Goal: Task Accomplishment & Management: Complete application form

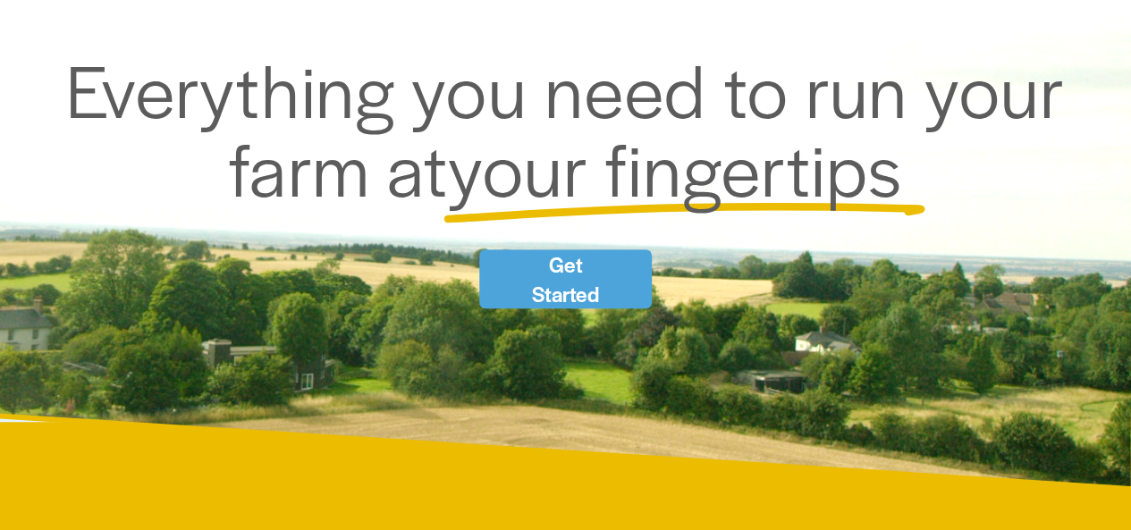
scroll to position [244, 0]
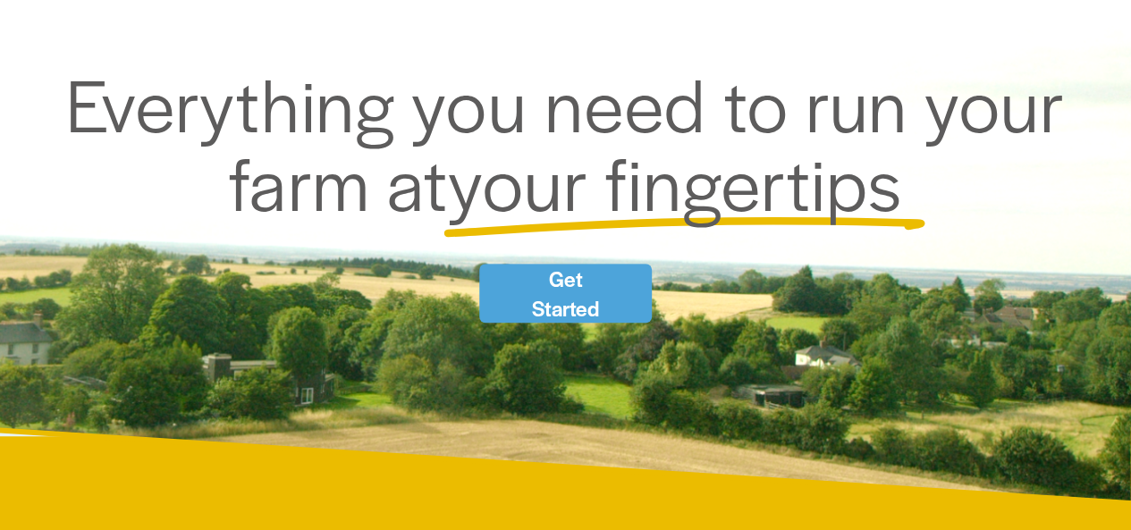
click at [589, 278] on link "Get Started" at bounding box center [565, 293] width 173 height 59
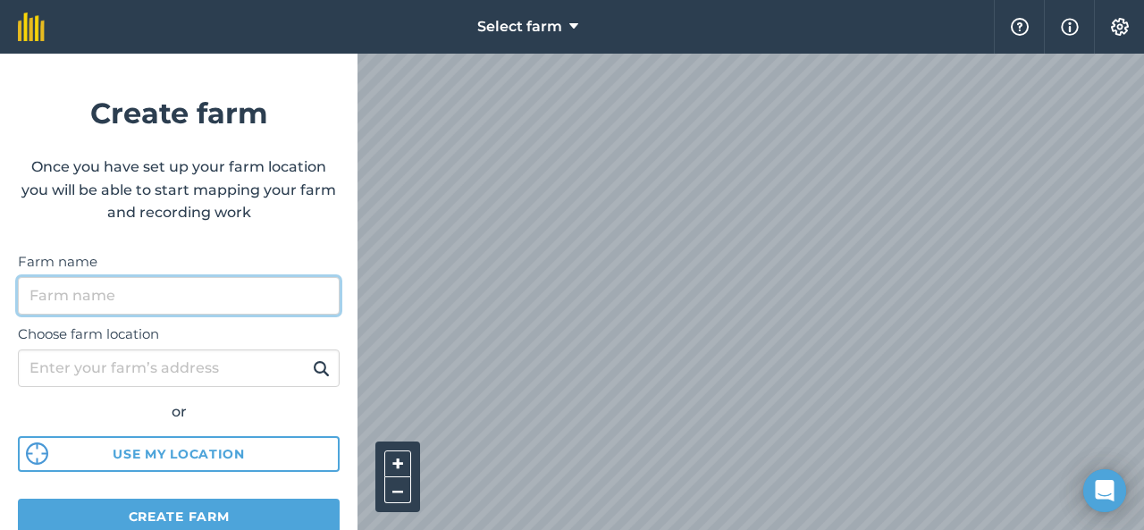
click at [209, 287] on input "Farm name" at bounding box center [179, 296] width 322 height 38
type input "AgriCore"
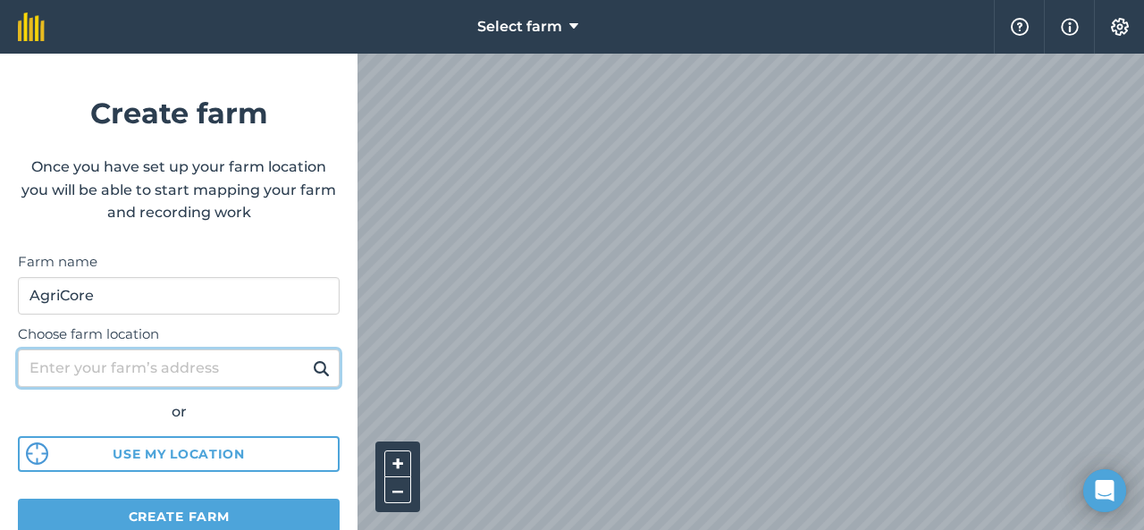
click at [220, 366] on input "Choose farm location" at bounding box center [179, 369] width 322 height 38
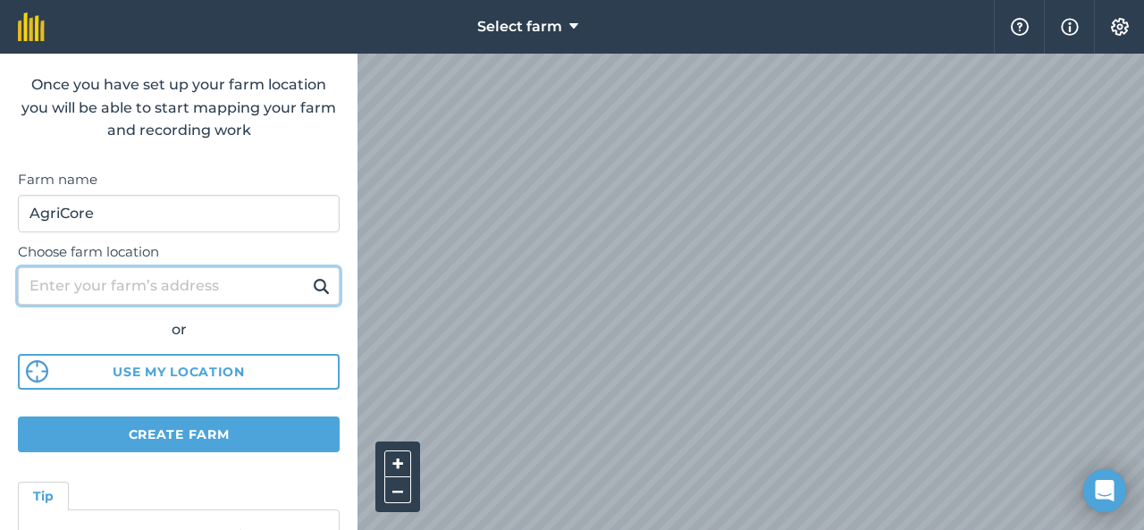
scroll to position [77, 0]
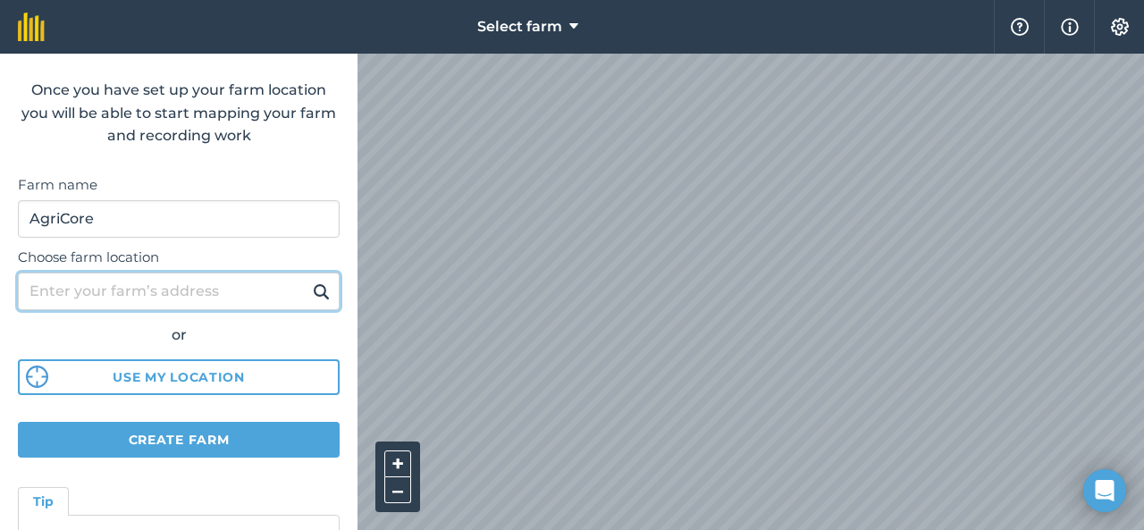
click at [181, 291] on input "Choose farm location" at bounding box center [179, 292] width 322 height 38
type input "Kastoria Greece"
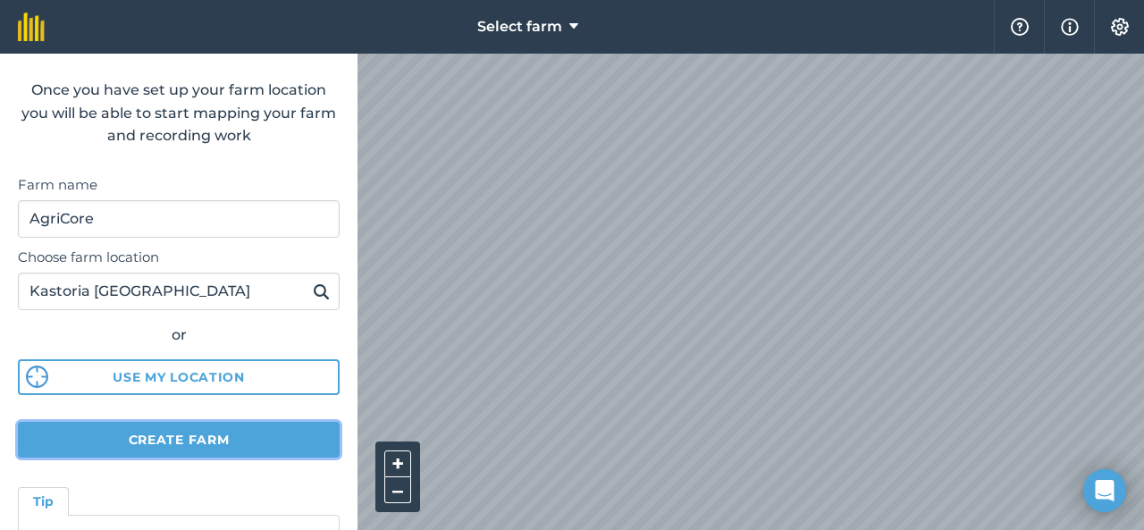
click at [231, 437] on button "Create farm" at bounding box center [179, 440] width 322 height 36
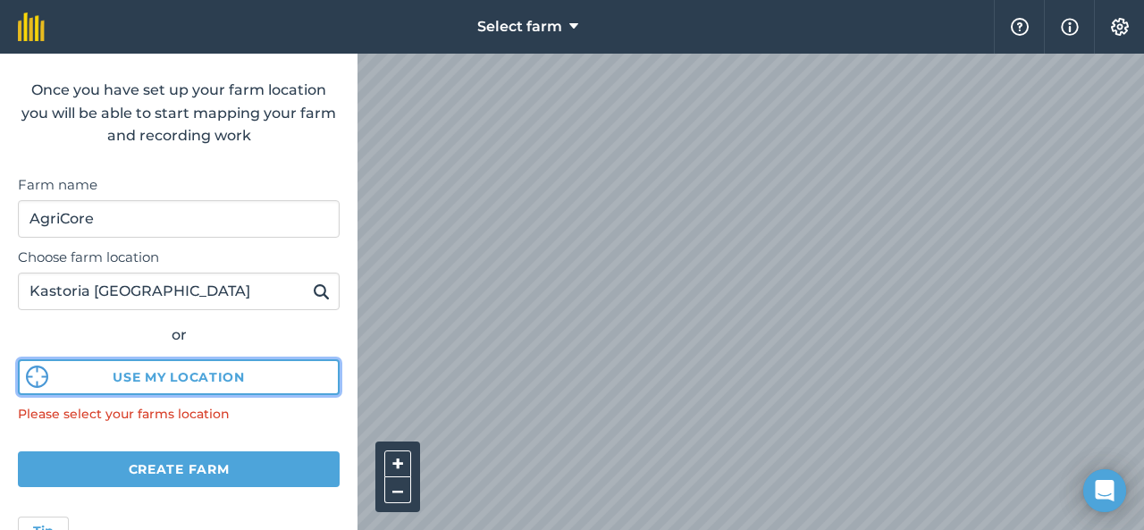
click at [235, 373] on button "Use my location" at bounding box center [179, 377] width 322 height 36
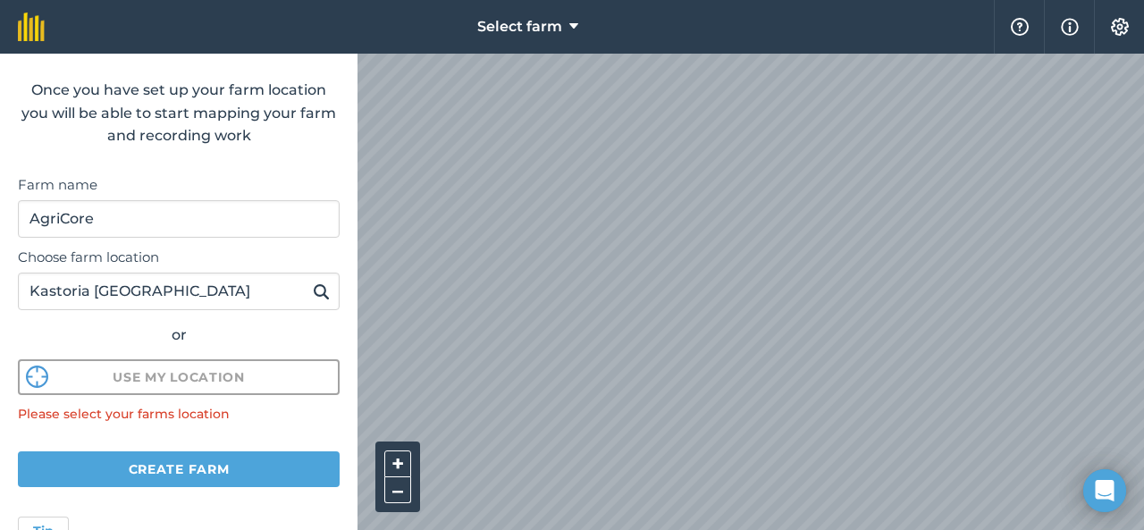
click at [269, 190] on form "Create farm Once you have set up your farm location you will be able to start m…" at bounding box center [179, 292] width 358 height 477
click at [212, 465] on button "Create farm" at bounding box center [179, 469] width 322 height 36
click at [191, 418] on div "Please select your farms location" at bounding box center [179, 414] width 322 height 20
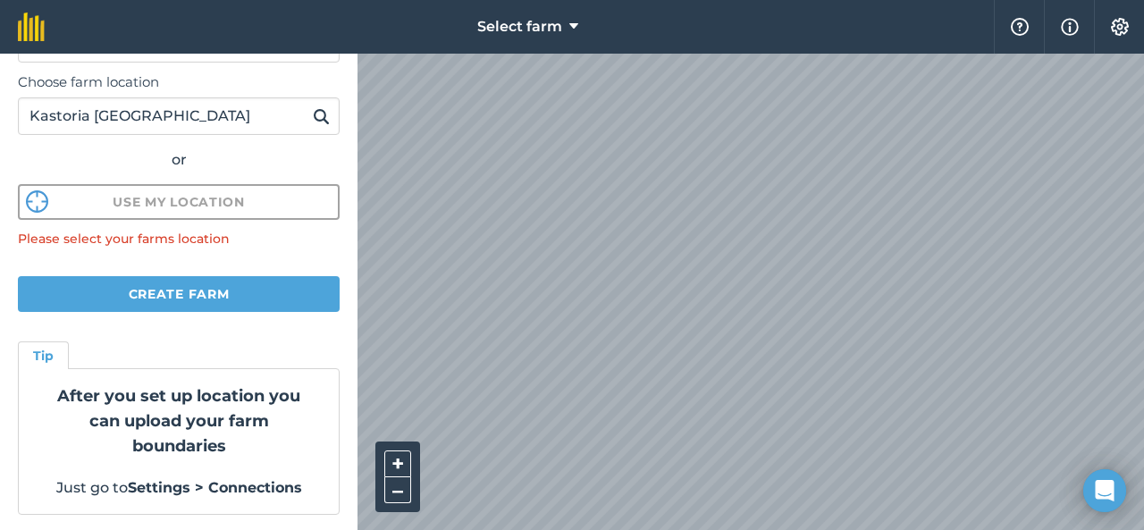
scroll to position [253, 0]
click at [216, 426] on strong "After you set up location you can upload your farm boundaries" at bounding box center [178, 420] width 243 height 70
click at [211, 298] on button "Create farm" at bounding box center [179, 293] width 322 height 36
click at [567, 30] on button "Select farm" at bounding box center [527, 27] width 115 height 54
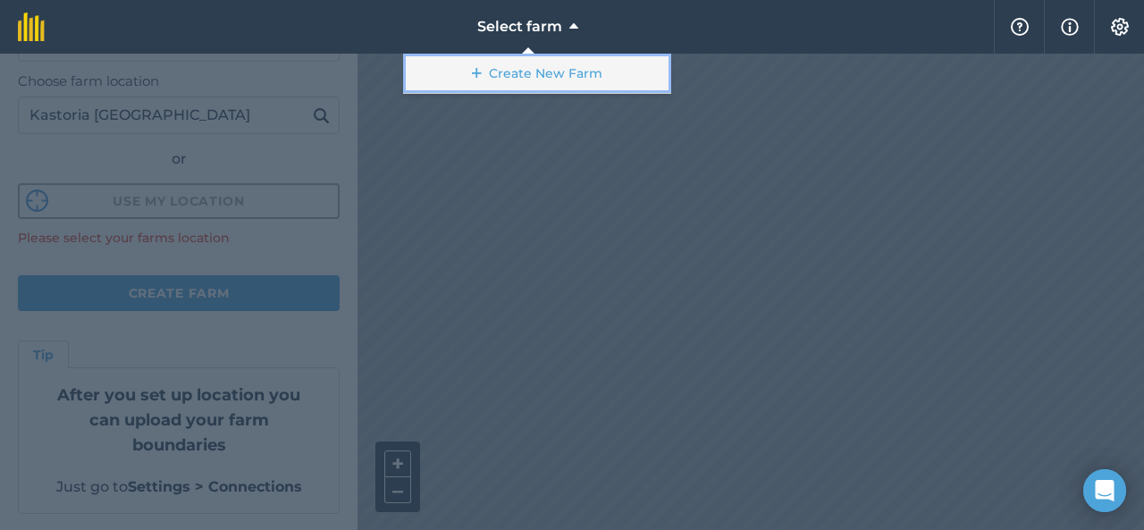
click at [565, 58] on link "Create New Farm" at bounding box center [537, 74] width 268 height 40
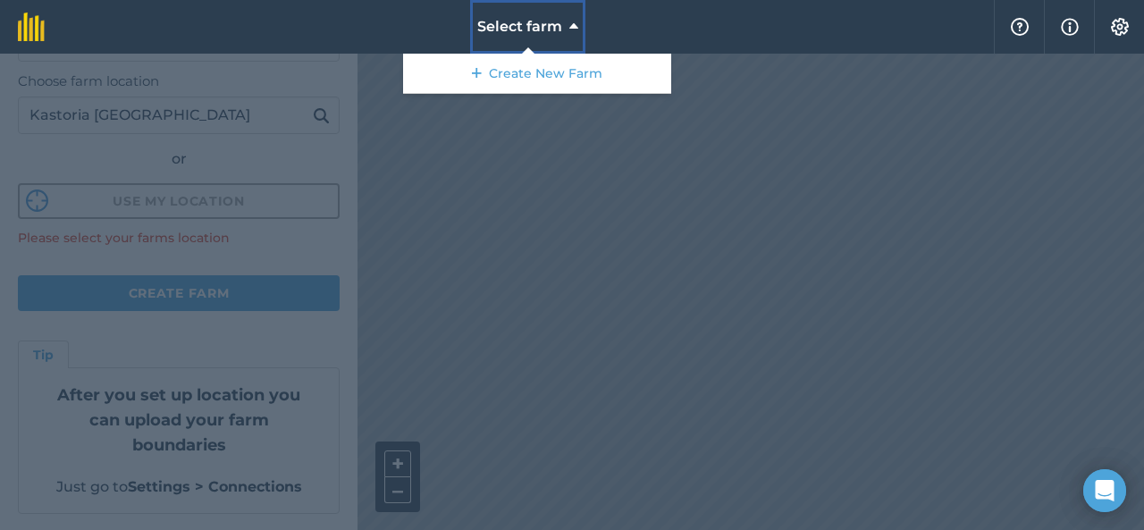
click at [501, 40] on button "Select farm" at bounding box center [527, 27] width 115 height 54
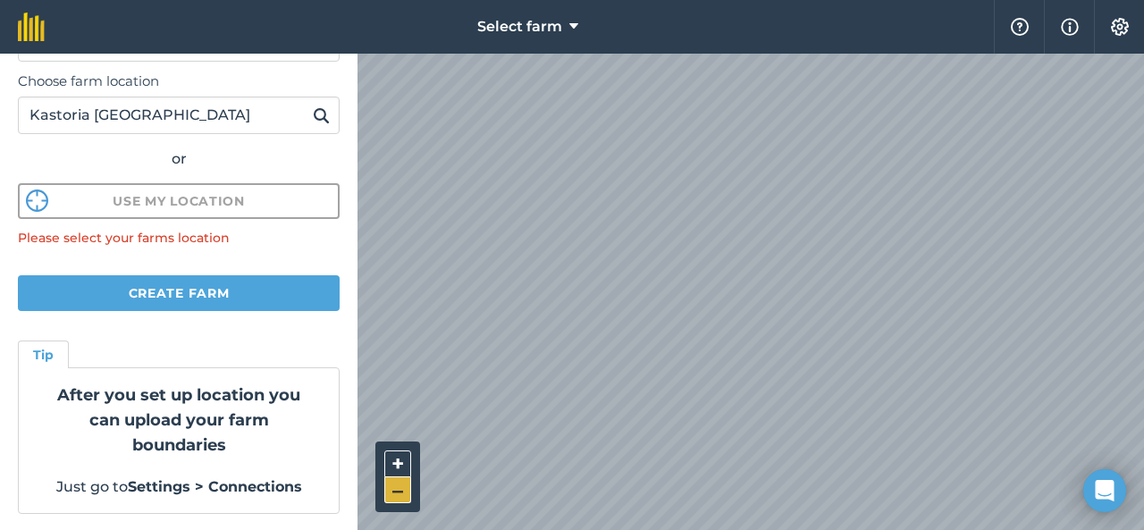
click at [393, 498] on button "–" at bounding box center [397, 490] width 27 height 26
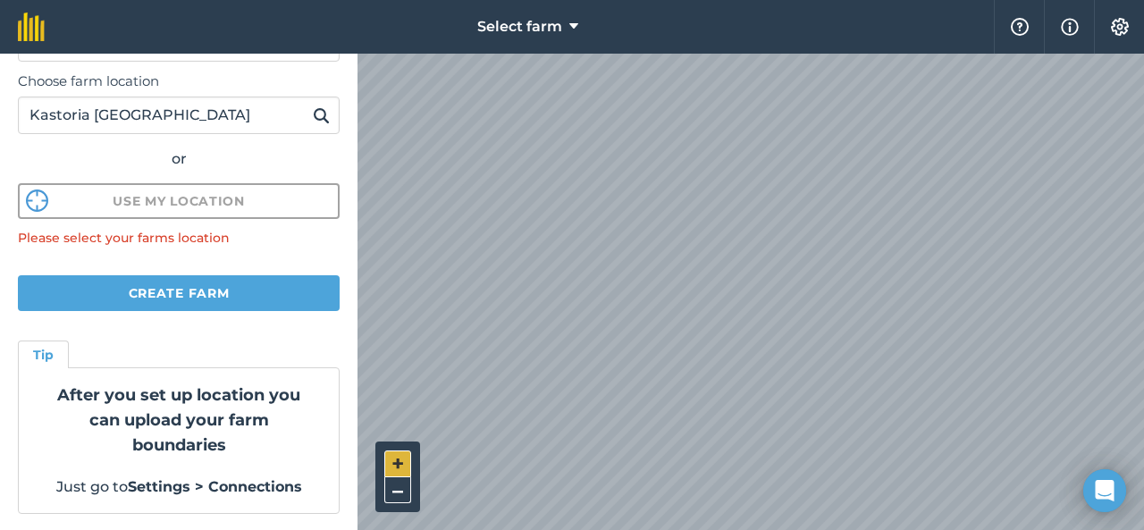
click at [402, 459] on button "+" at bounding box center [397, 464] width 27 height 27
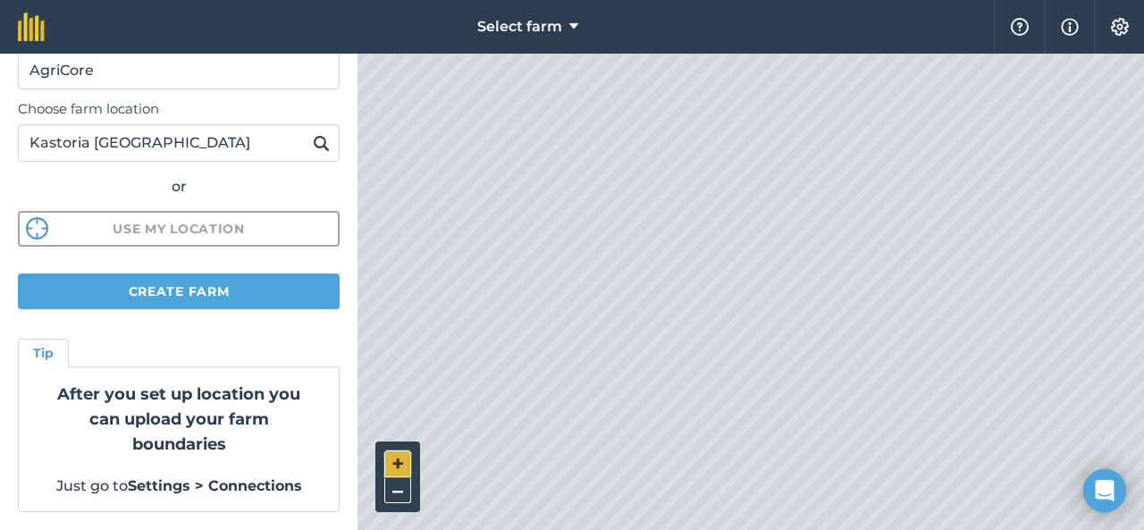
scroll to position [224, 0]
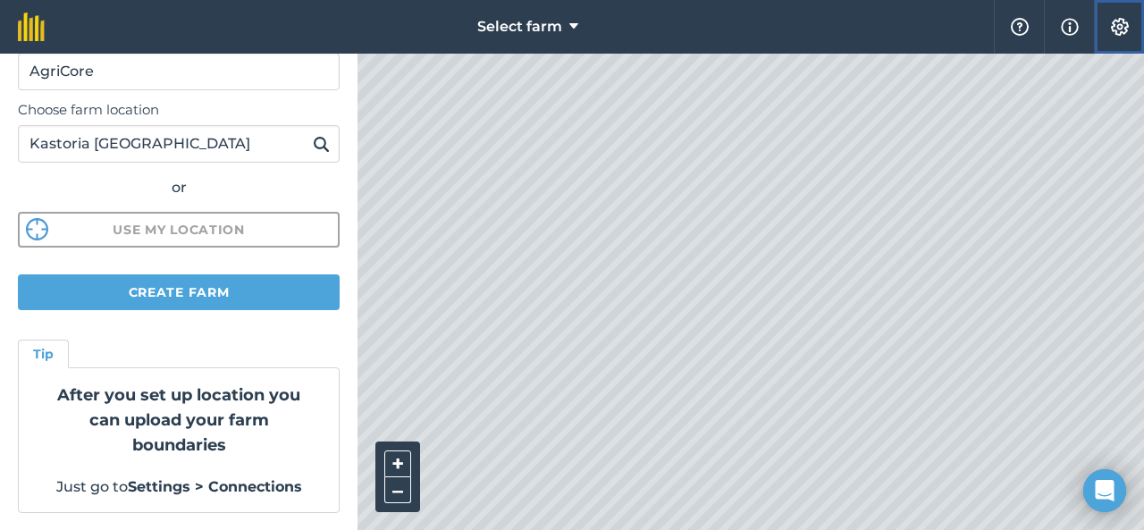
click at [1127, 26] on img at bounding box center [1119, 27] width 21 height 18
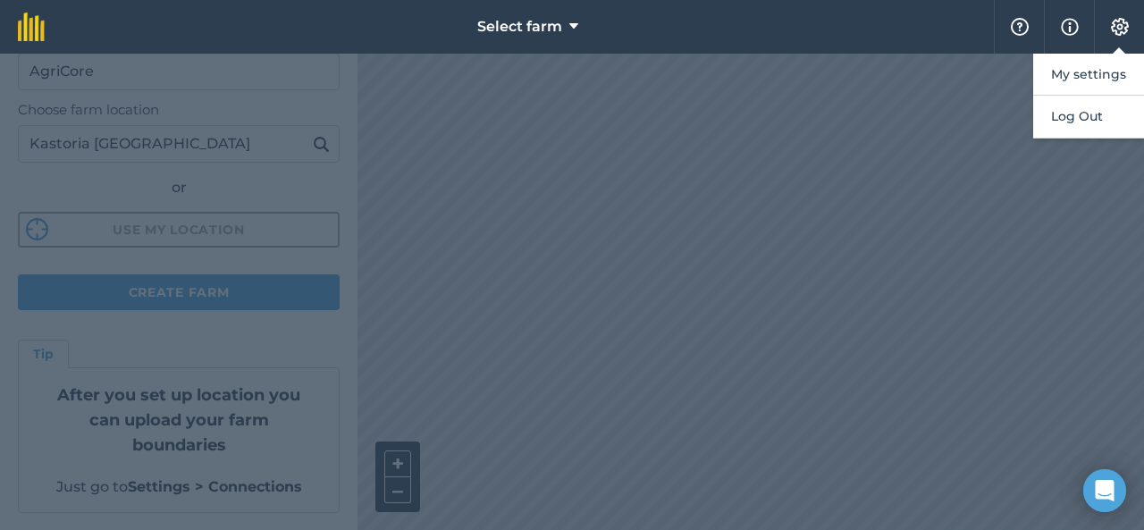
click at [971, 190] on div at bounding box center [572, 292] width 1144 height 477
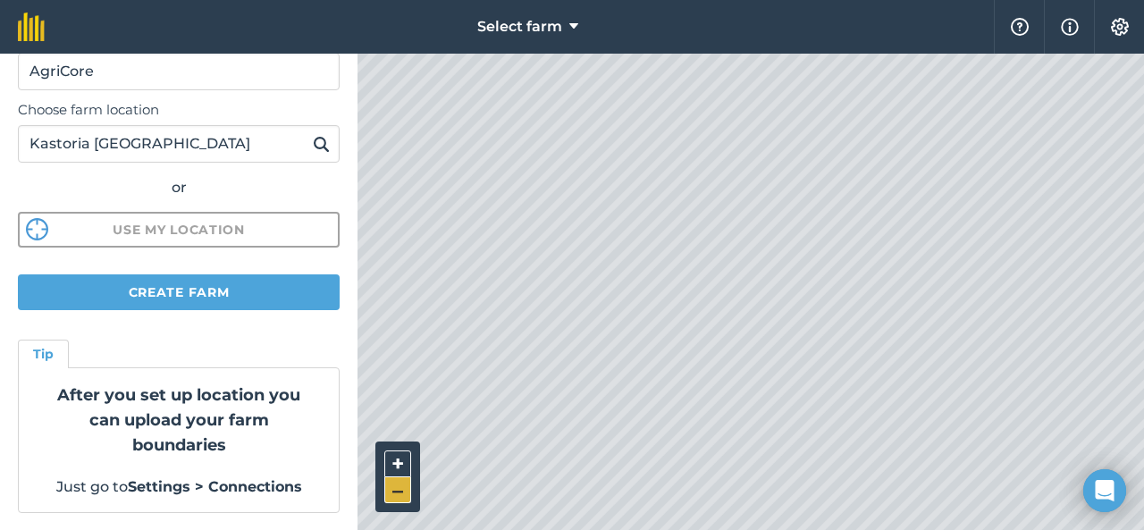
click at [397, 492] on button "–" at bounding box center [397, 490] width 27 height 26
click at [397, 461] on button "+" at bounding box center [397, 464] width 27 height 27
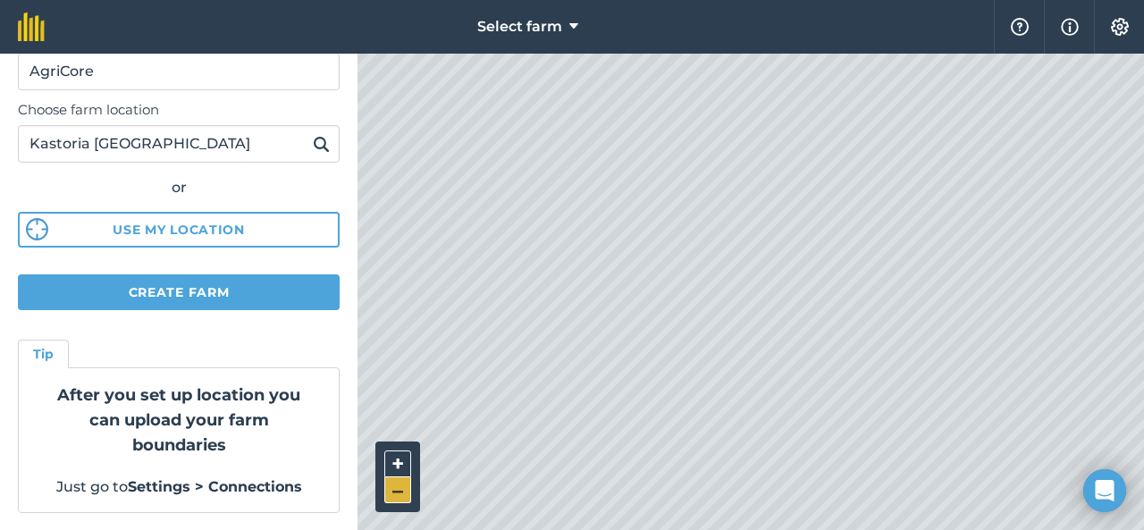
click at [401, 498] on button "–" at bounding box center [397, 490] width 27 height 26
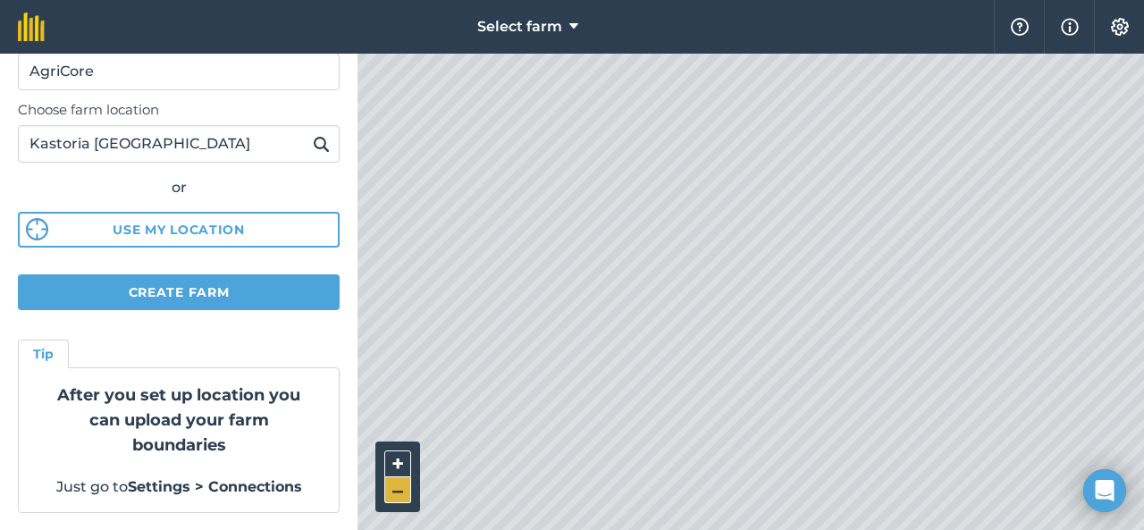
click at [401, 498] on button "–" at bounding box center [397, 490] width 27 height 26
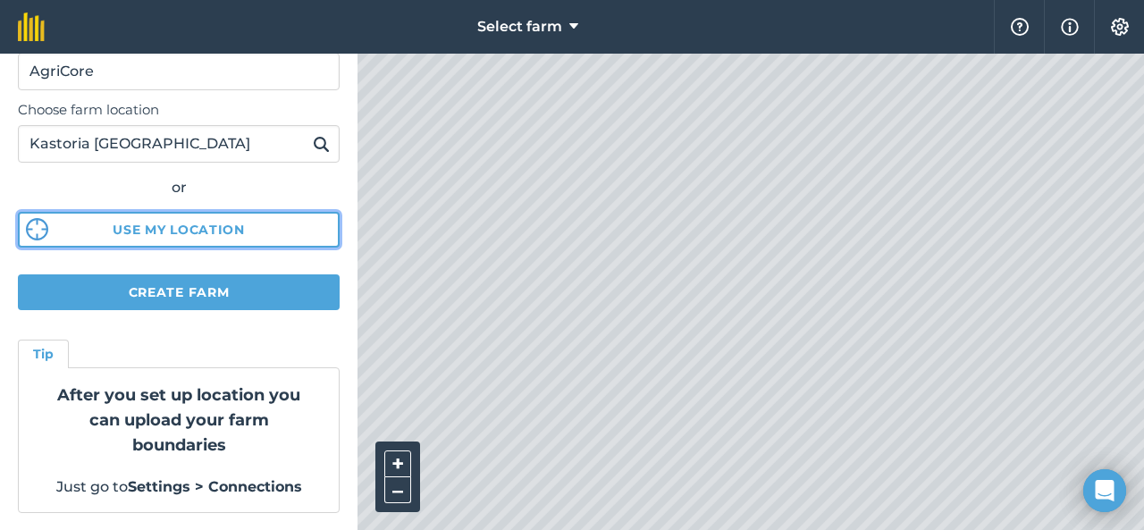
click at [211, 236] on button "Use my location" at bounding box center [179, 230] width 322 height 36
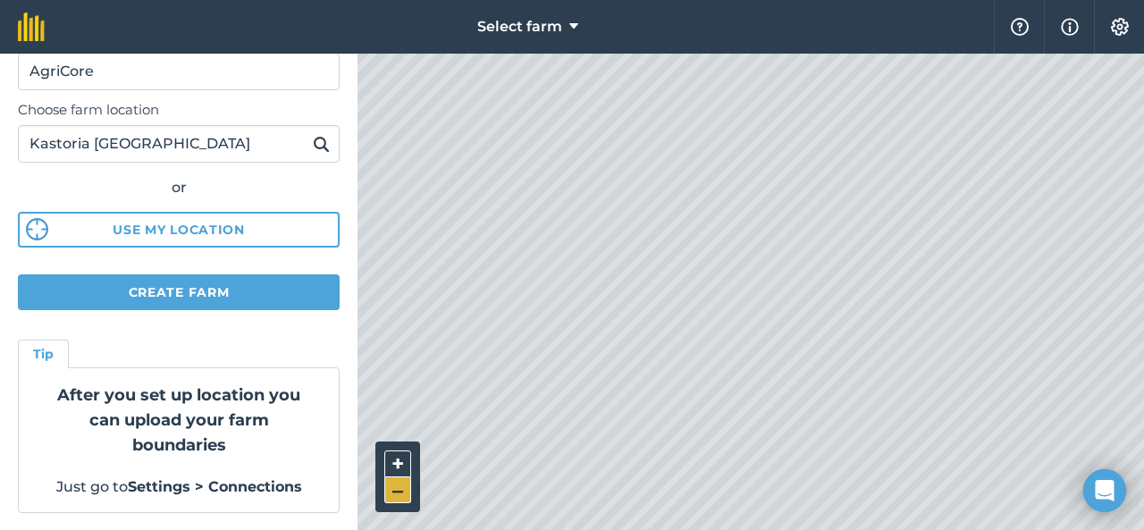
click at [392, 497] on button "–" at bounding box center [397, 490] width 27 height 26
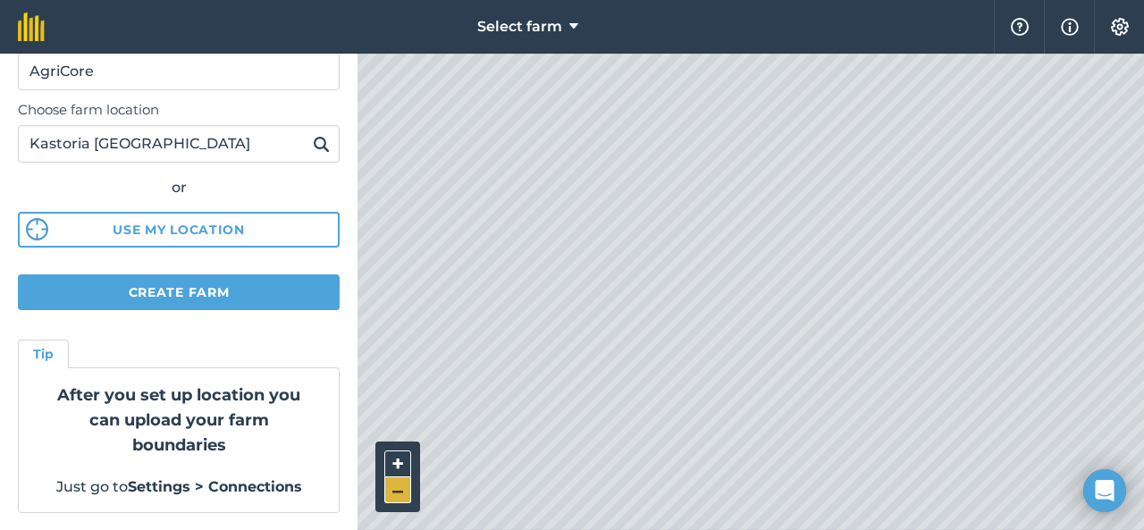
click at [392, 497] on button "–" at bounding box center [397, 490] width 27 height 26
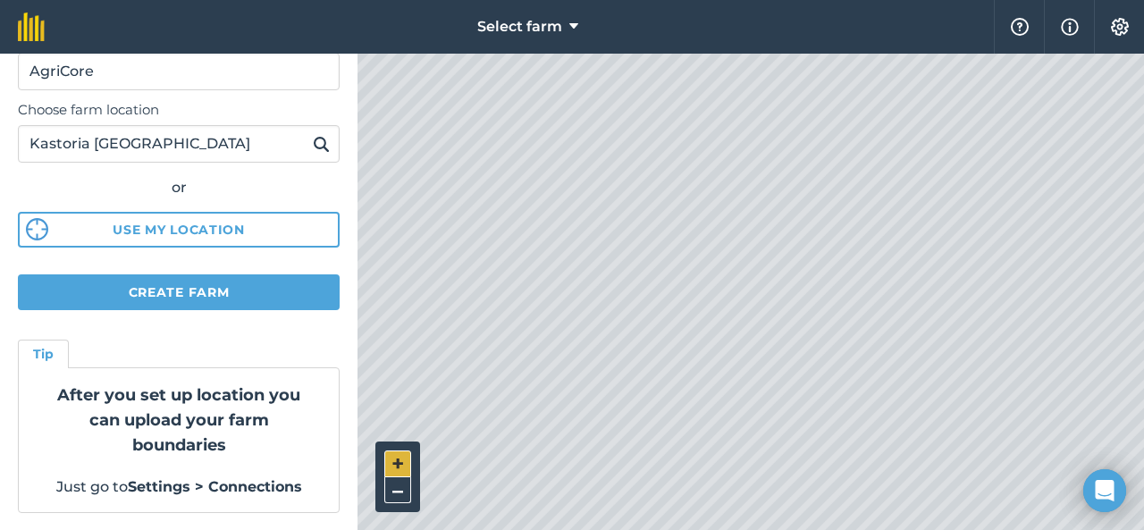
click at [397, 462] on button "+" at bounding box center [397, 464] width 27 height 27
click at [410, 457] on div "+ –" at bounding box center [397, 477] width 45 height 71
click at [397, 460] on button "+" at bounding box center [397, 464] width 27 height 27
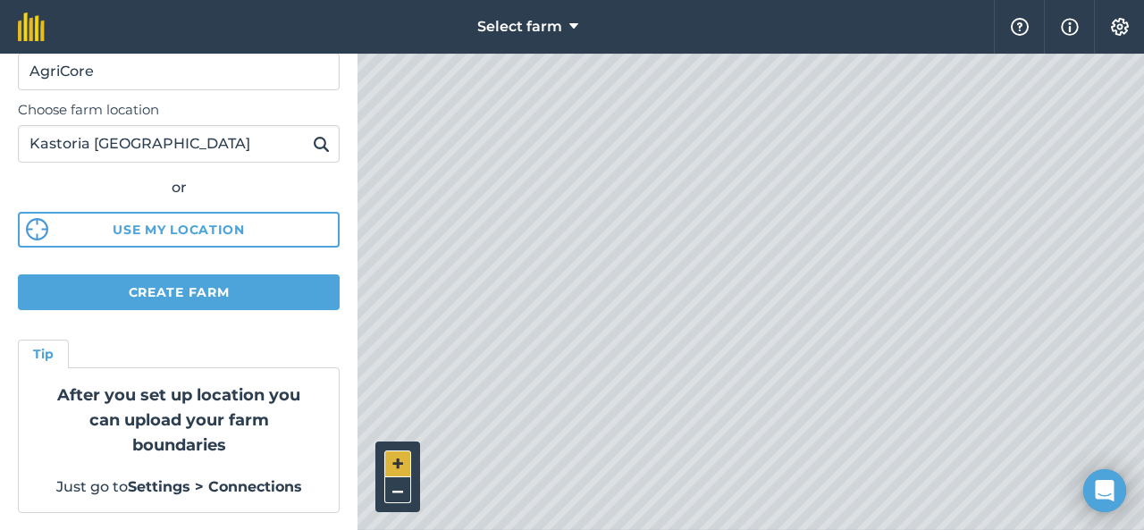
click at [397, 460] on button "+" at bounding box center [397, 464] width 27 height 27
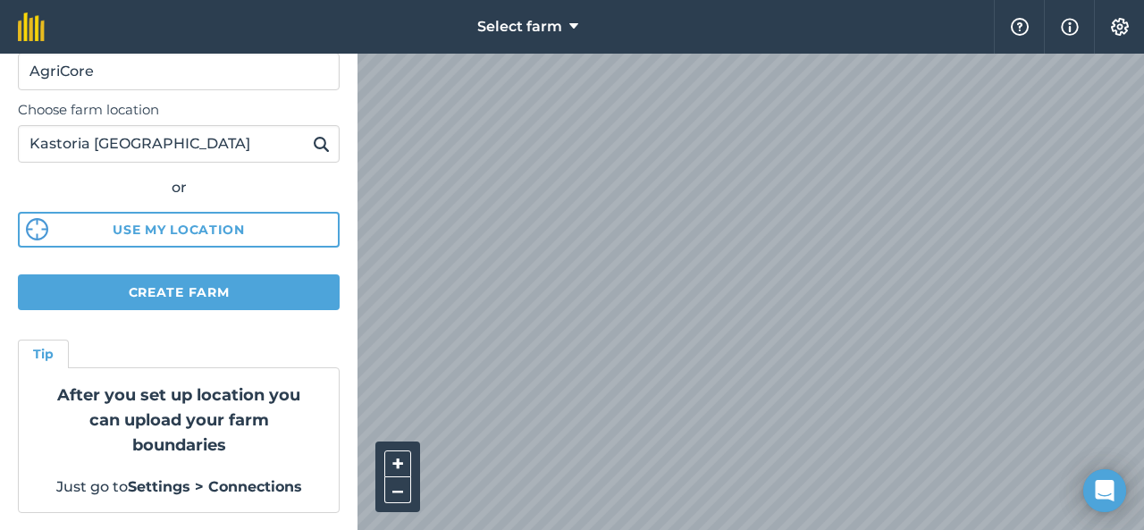
click at [569, 0] on html "Select farm Help Info Settings Create farm Once you have set up your farm locat…" at bounding box center [572, 265] width 1144 height 530
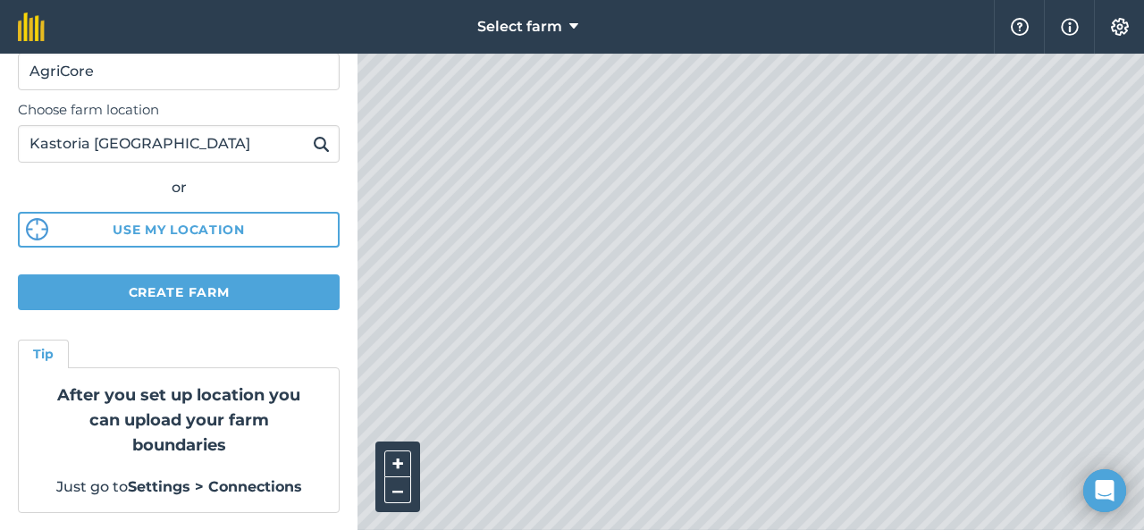
click at [568, 0] on html "Select farm Help Info Settings Create farm Once you have set up your farm locat…" at bounding box center [572, 265] width 1144 height 530
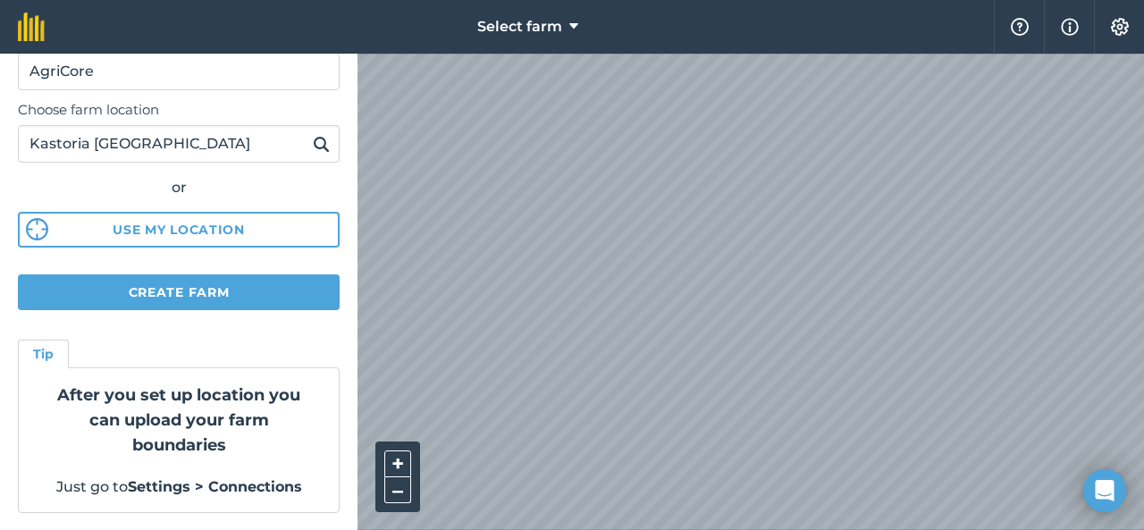
click at [690, 53] on div "Select farm Help Info Settings Create farm Once you have set up your farm locat…" at bounding box center [572, 27] width 1144 height 54
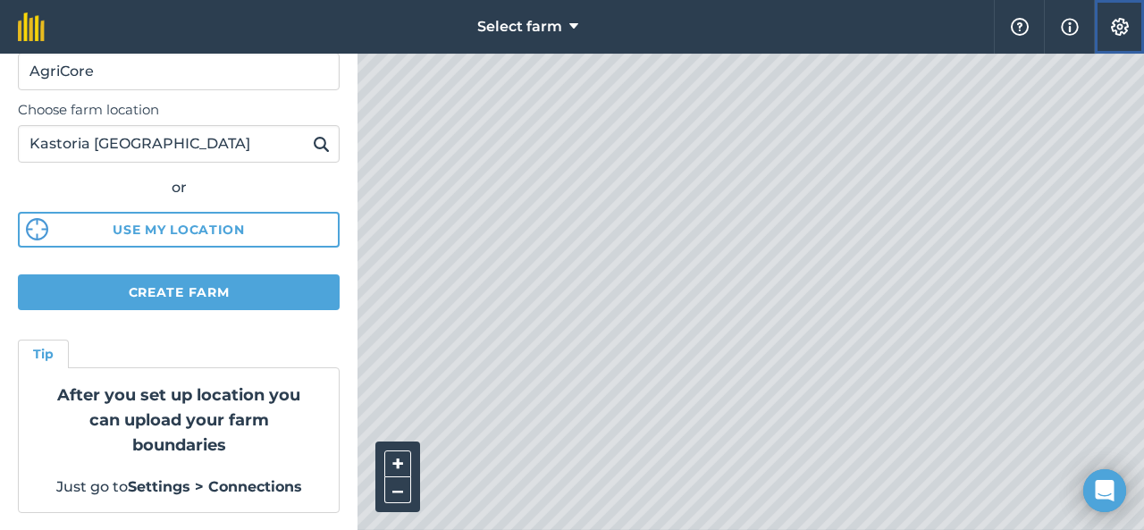
click at [1126, 33] on img at bounding box center [1119, 27] width 21 height 18
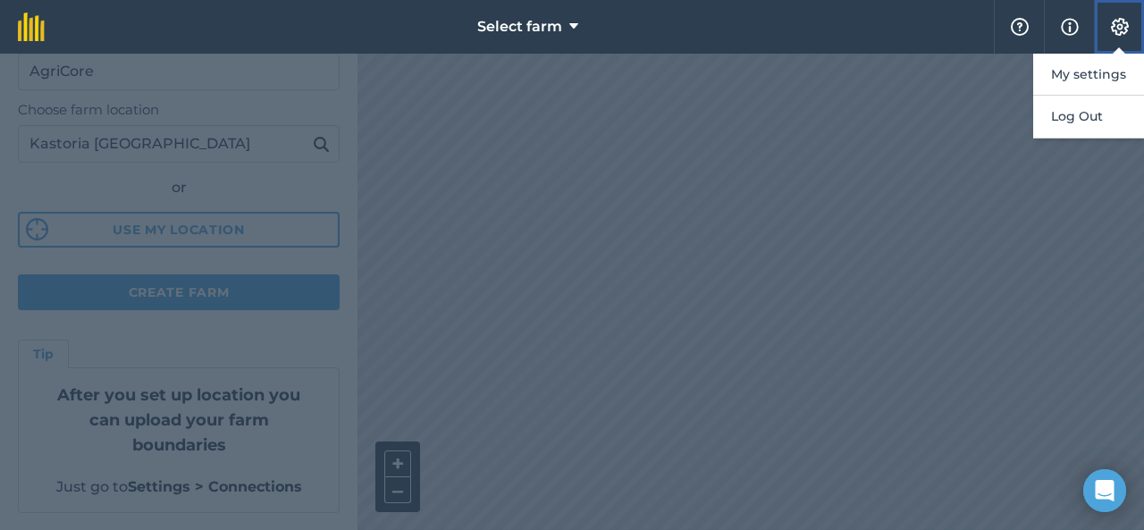
click at [1126, 33] on img at bounding box center [1119, 27] width 21 height 18
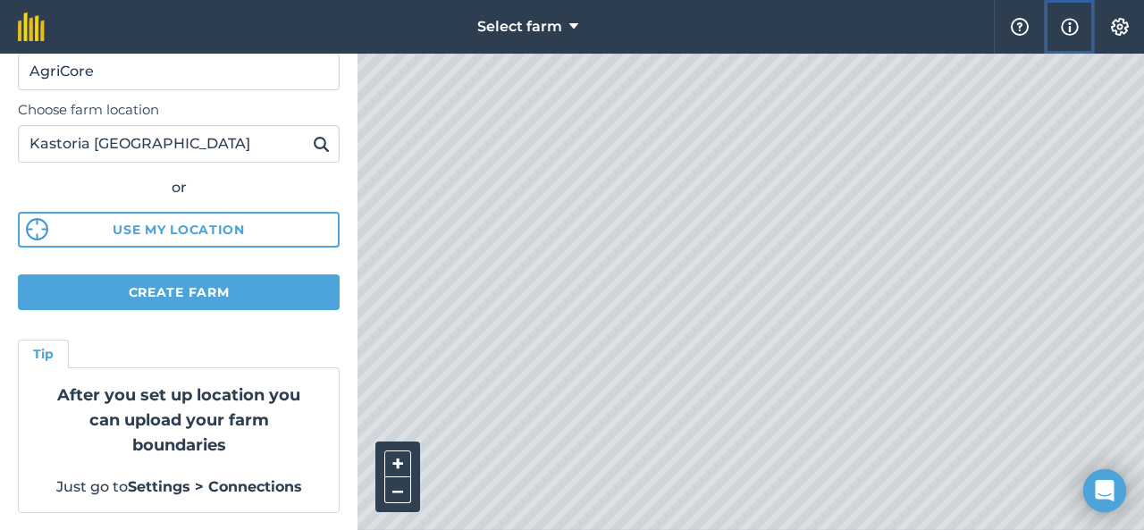
click at [1076, 30] on img at bounding box center [1070, 26] width 18 height 21
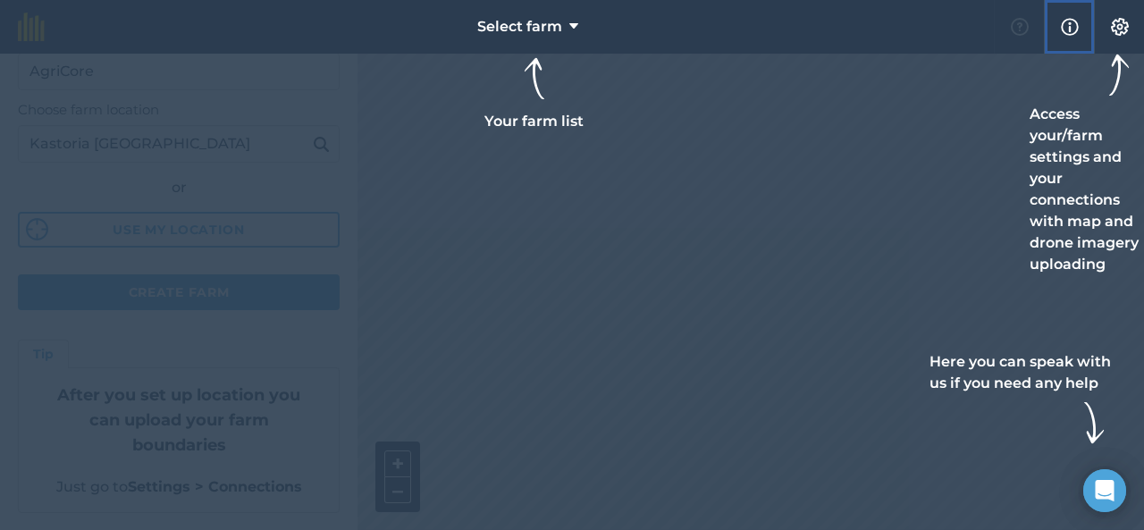
click at [1076, 30] on img at bounding box center [1070, 26] width 18 height 21
click at [1129, 20] on img at bounding box center [1119, 27] width 21 height 18
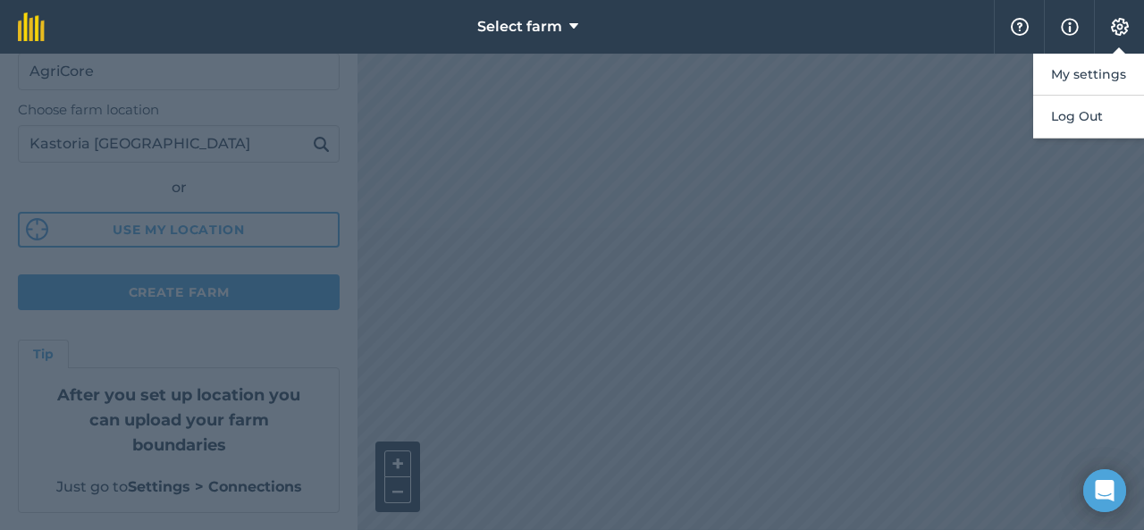
click at [983, 100] on div at bounding box center [572, 292] width 1144 height 477
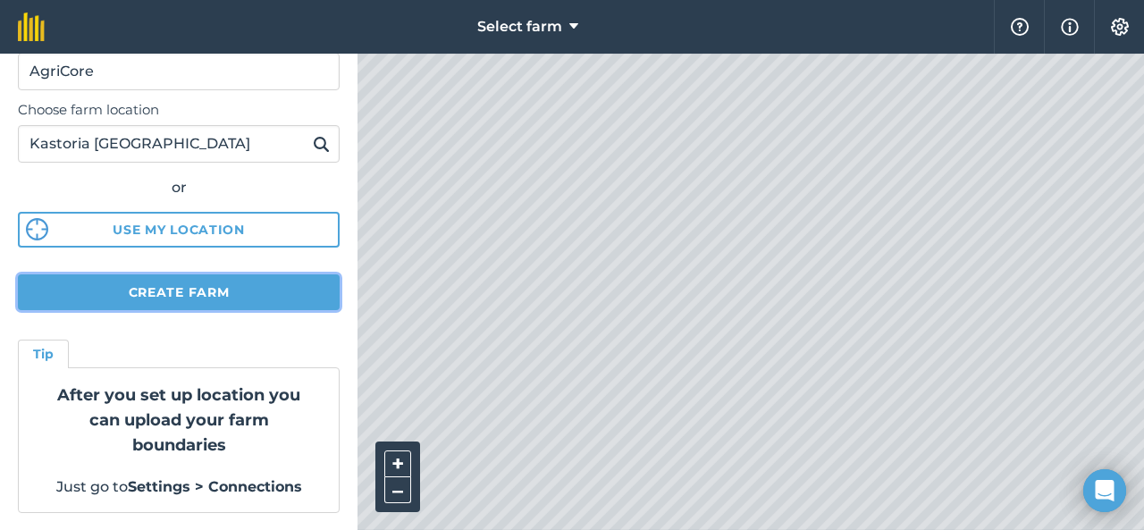
click at [254, 292] on button "Create farm" at bounding box center [179, 292] width 322 height 36
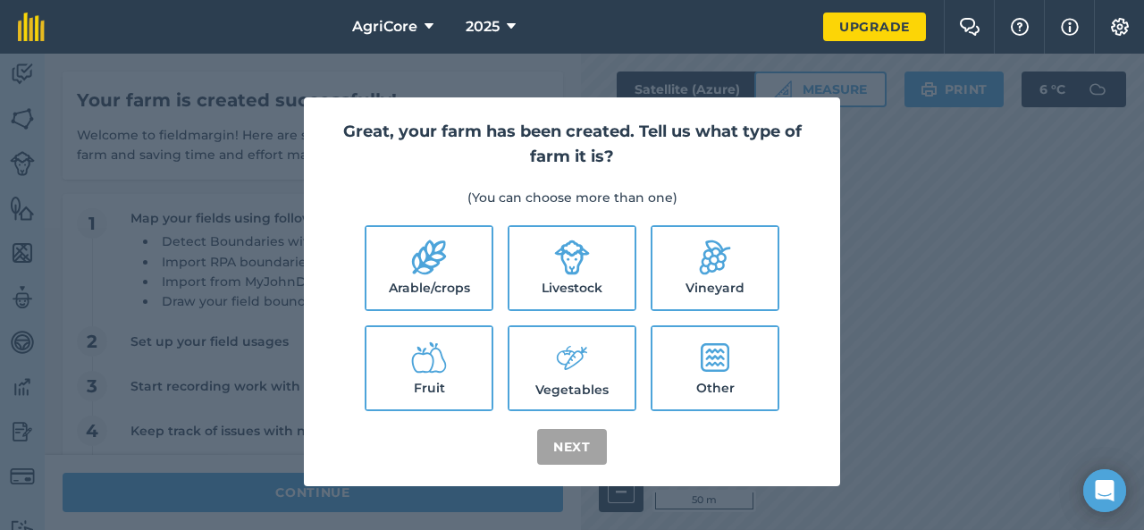
click at [460, 289] on label "Arable/crops" at bounding box center [429, 268] width 125 height 82
checkbox input "true"
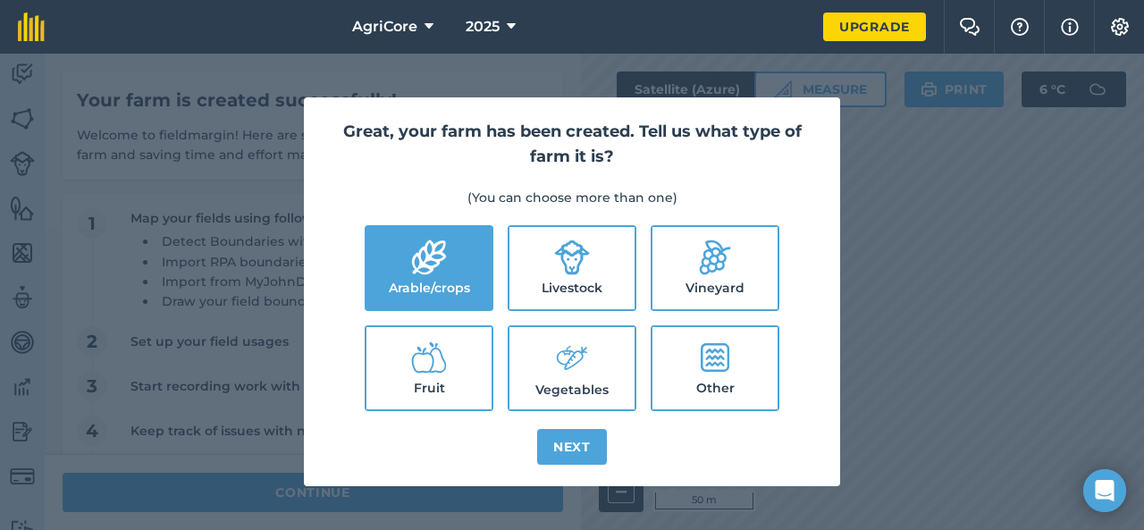
click at [557, 369] on icon at bounding box center [572, 358] width 36 height 38
checkbox input "true"
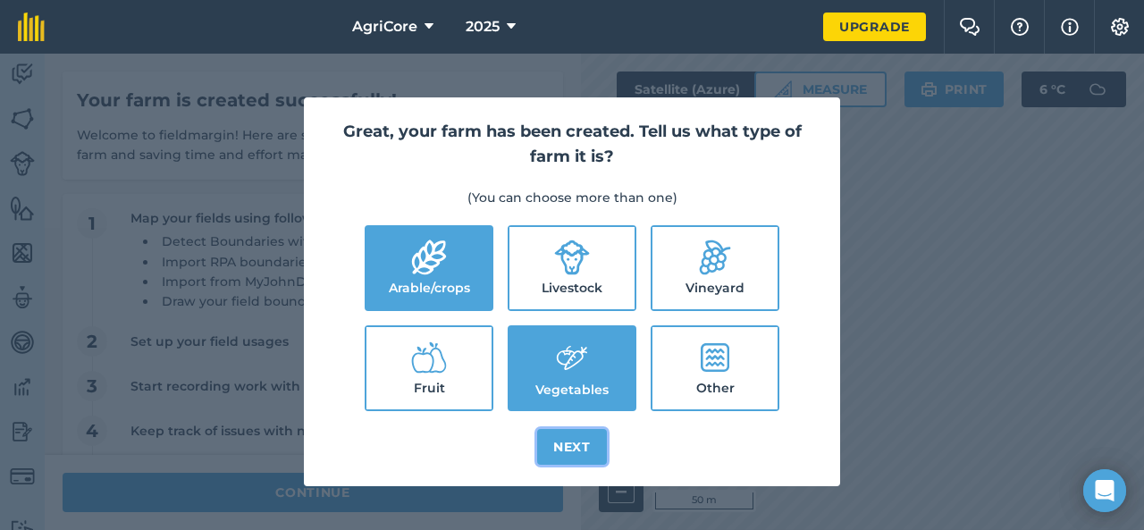
click at [594, 451] on button "Next" at bounding box center [572, 447] width 70 height 36
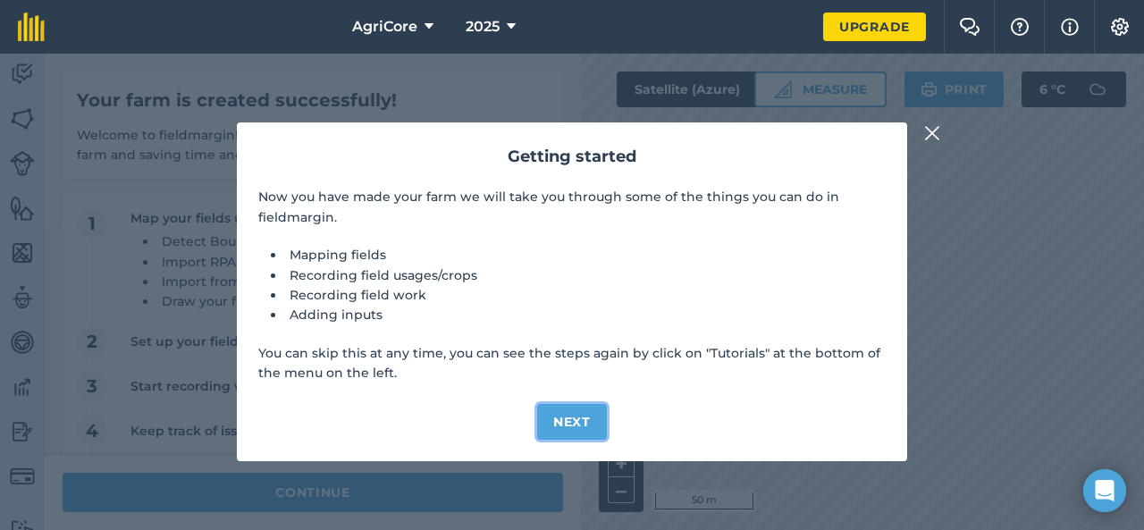
click at [570, 418] on button "Next" at bounding box center [572, 422] width 70 height 36
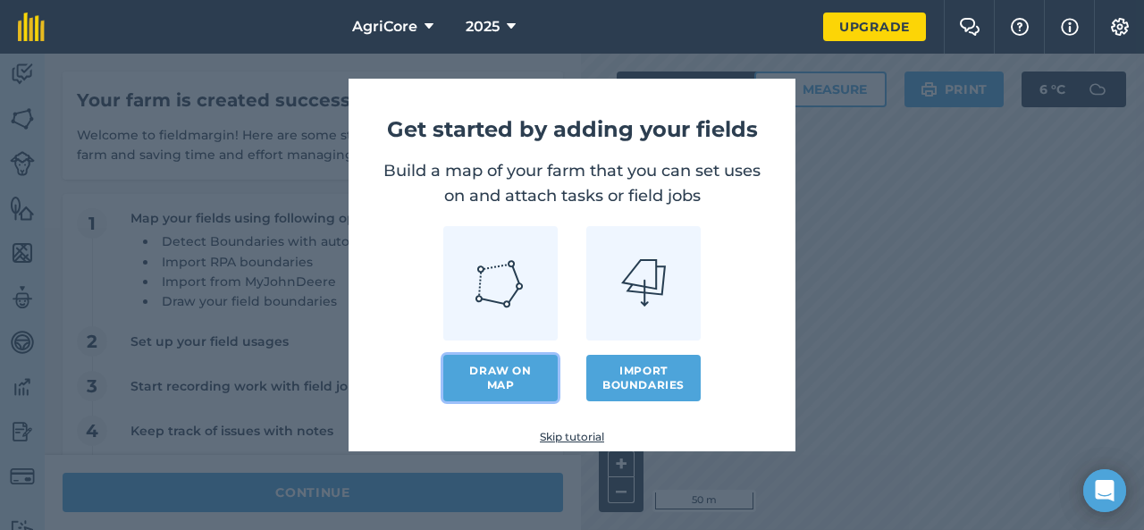
click at [536, 385] on link "Draw on map" at bounding box center [500, 378] width 114 height 46
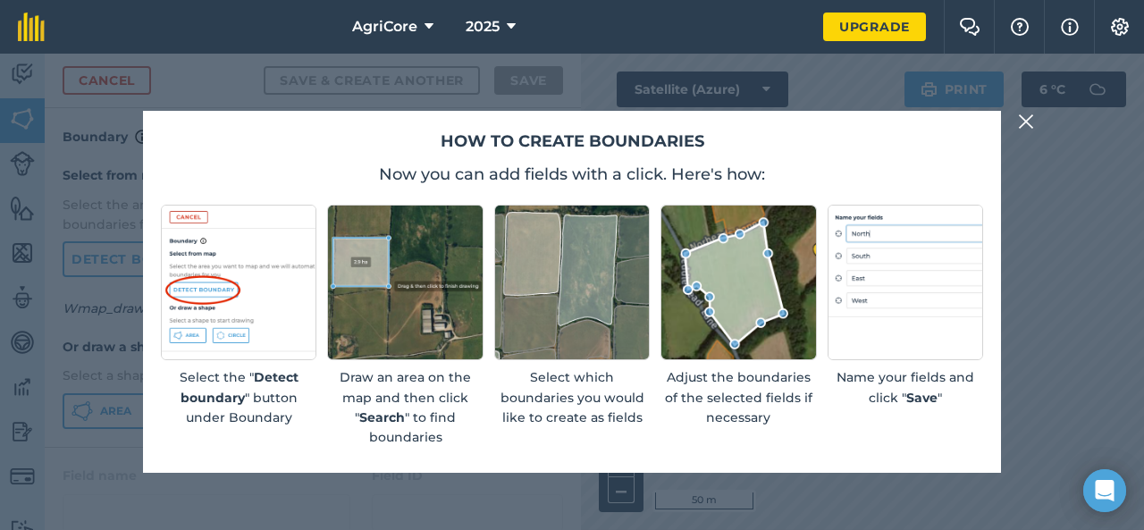
click at [1026, 124] on img at bounding box center [1026, 121] width 16 height 21
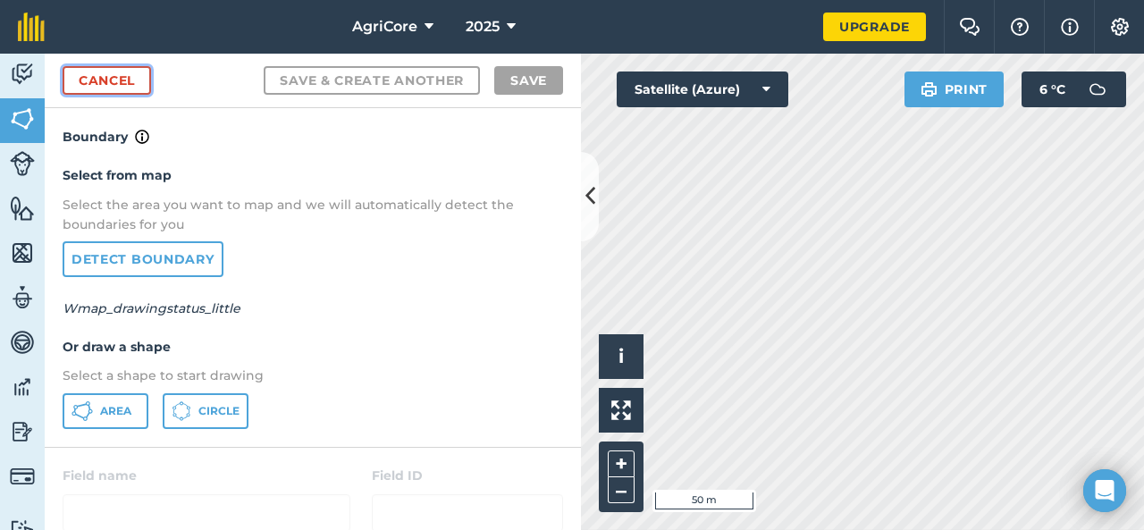
click at [114, 81] on link "Cancel" at bounding box center [107, 80] width 89 height 29
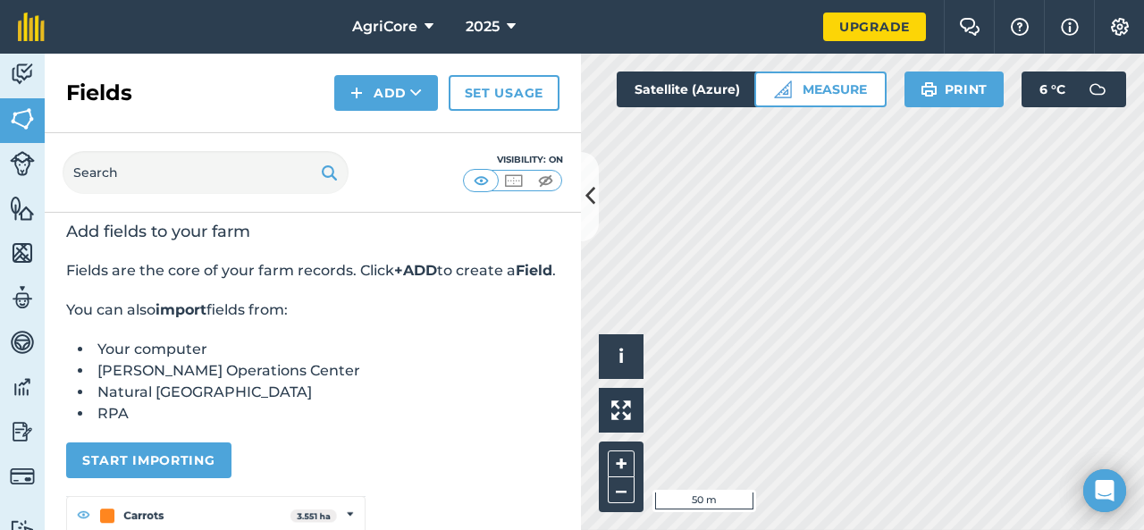
scroll to position [9, 0]
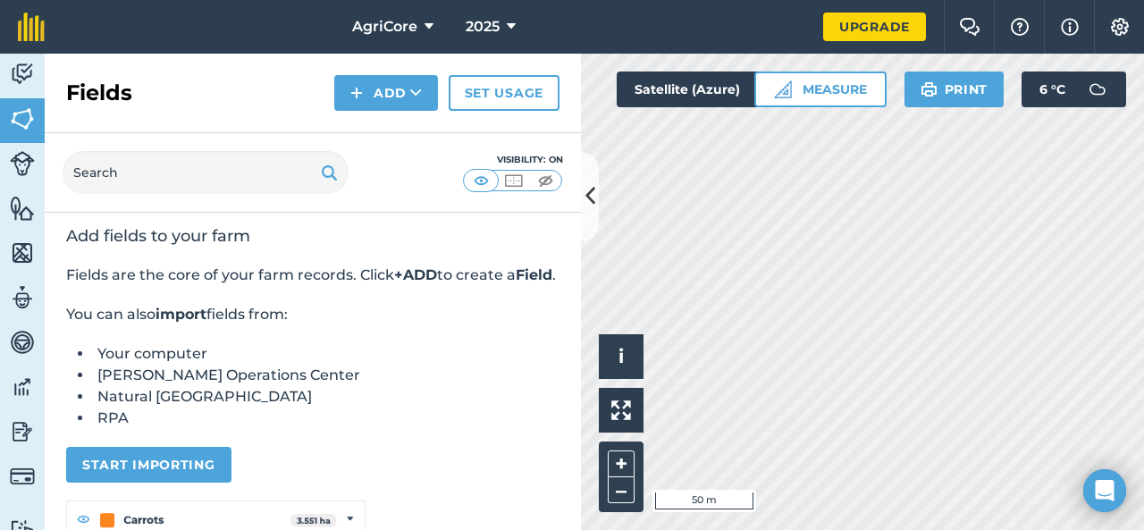
click at [588, 205] on div "Activity Fields Livestock Features Maps Team Vehicles Data Reporting Billing Tu…" at bounding box center [572, 292] width 1144 height 477
click at [588, 205] on icon at bounding box center [591, 196] width 10 height 31
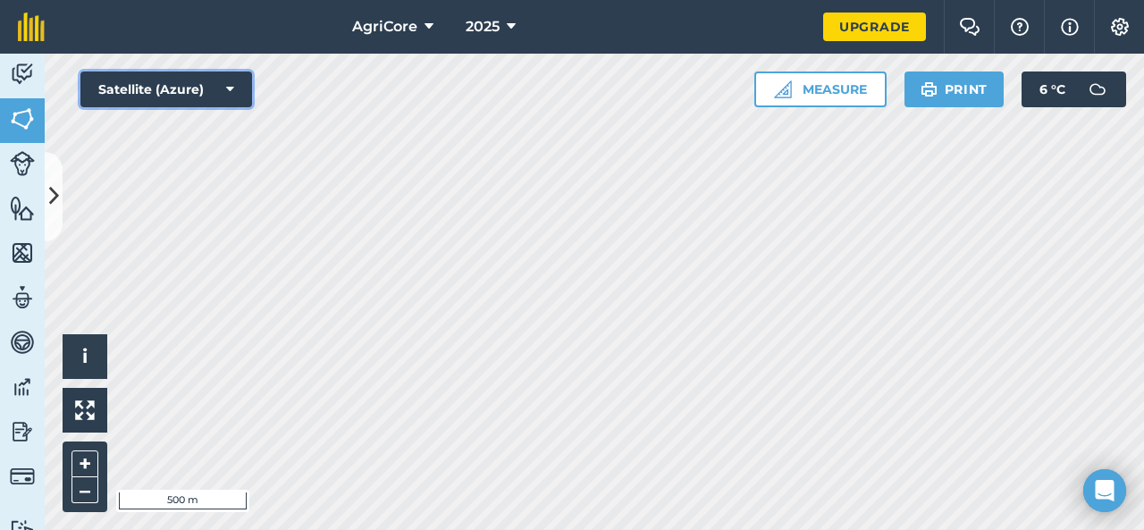
click at [198, 89] on button "Satellite (Azure)" at bounding box center [166, 90] width 172 height 36
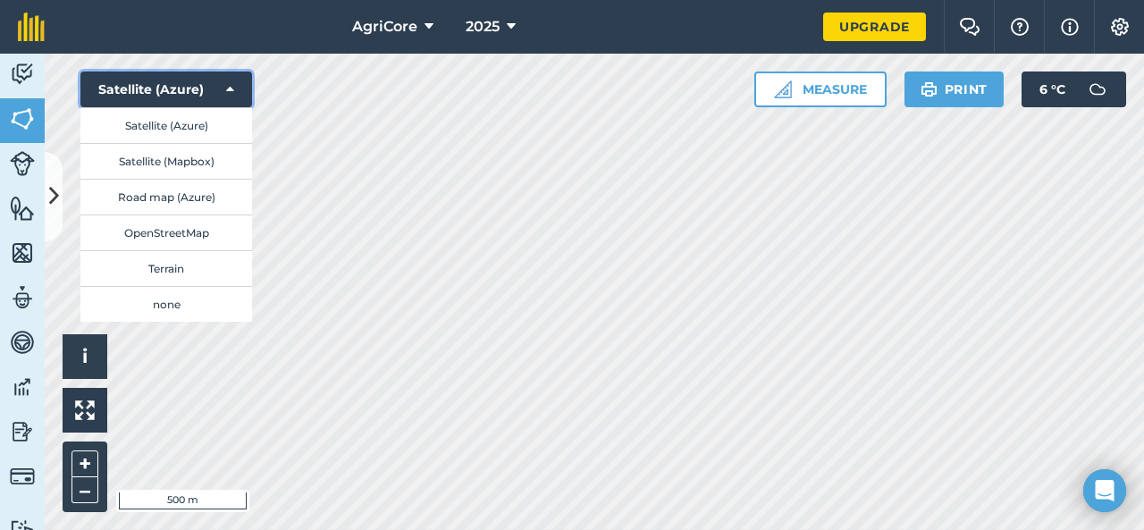
click at [198, 89] on button "Satellite (Azure)" at bounding box center [166, 90] width 172 height 36
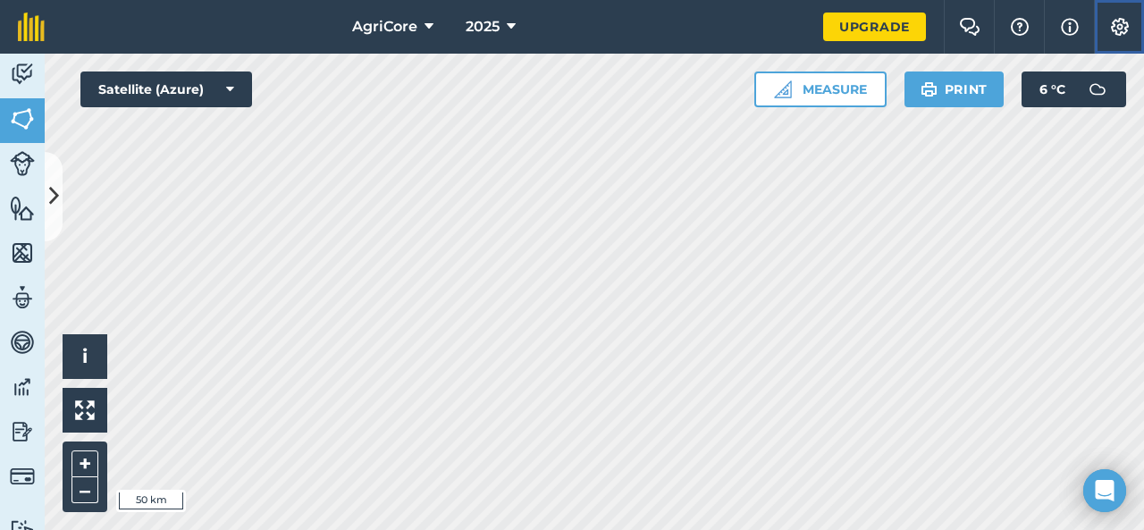
click at [1121, 17] on button "Settings" at bounding box center [1119, 27] width 50 height 54
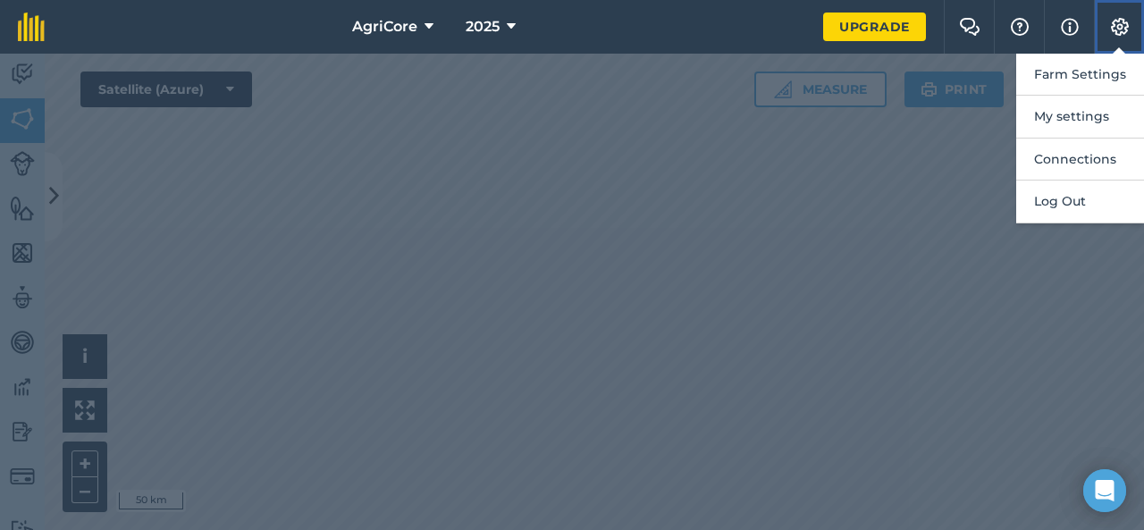
click at [1121, 17] on button "Settings" at bounding box center [1119, 27] width 50 height 54
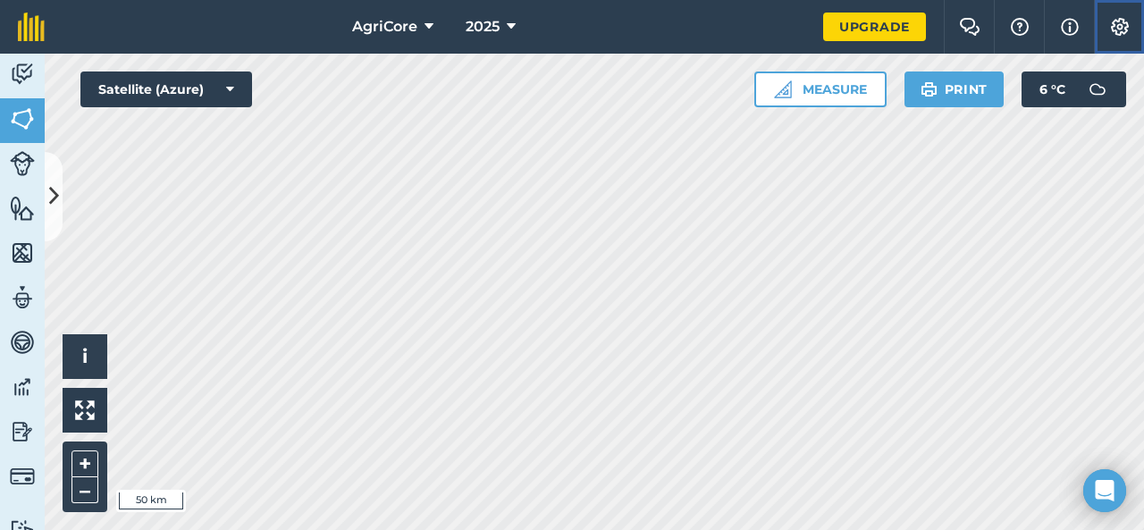
click at [1121, 17] on button "Settings" at bounding box center [1119, 27] width 50 height 54
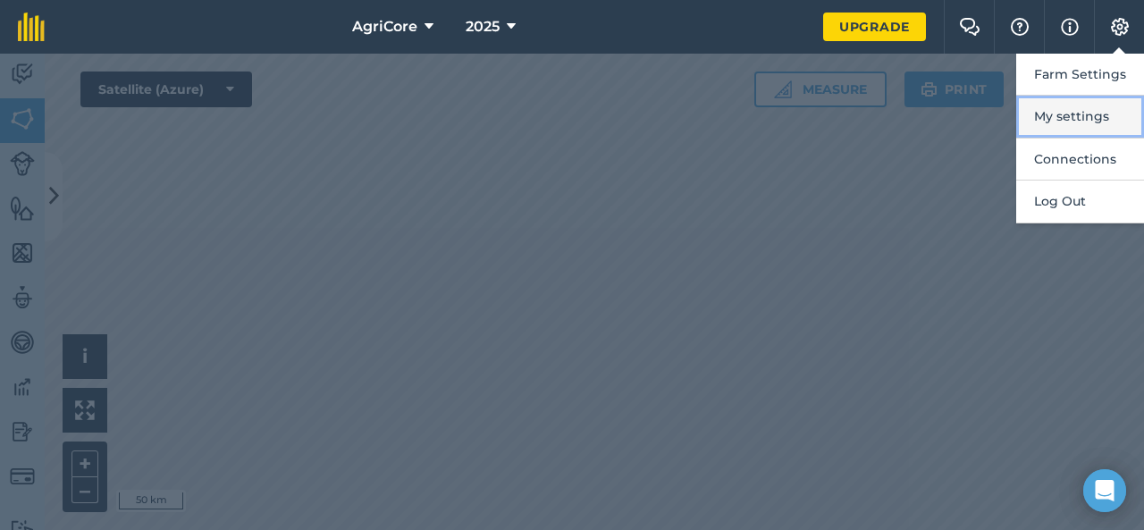
click at [1090, 121] on button "My settings" at bounding box center [1081, 117] width 128 height 42
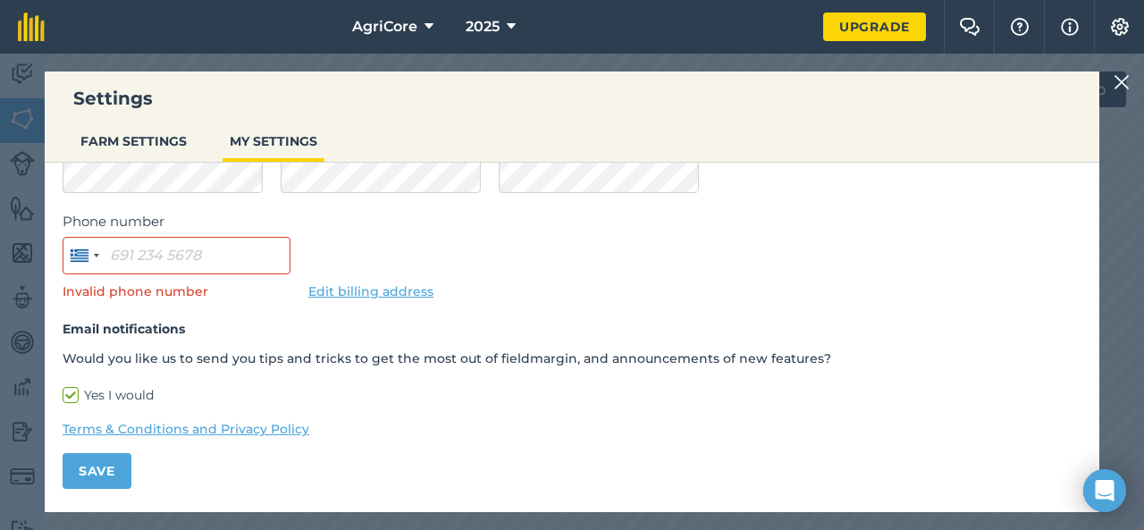
scroll to position [181, 0]
click at [1124, 83] on img at bounding box center [1122, 82] width 16 height 21
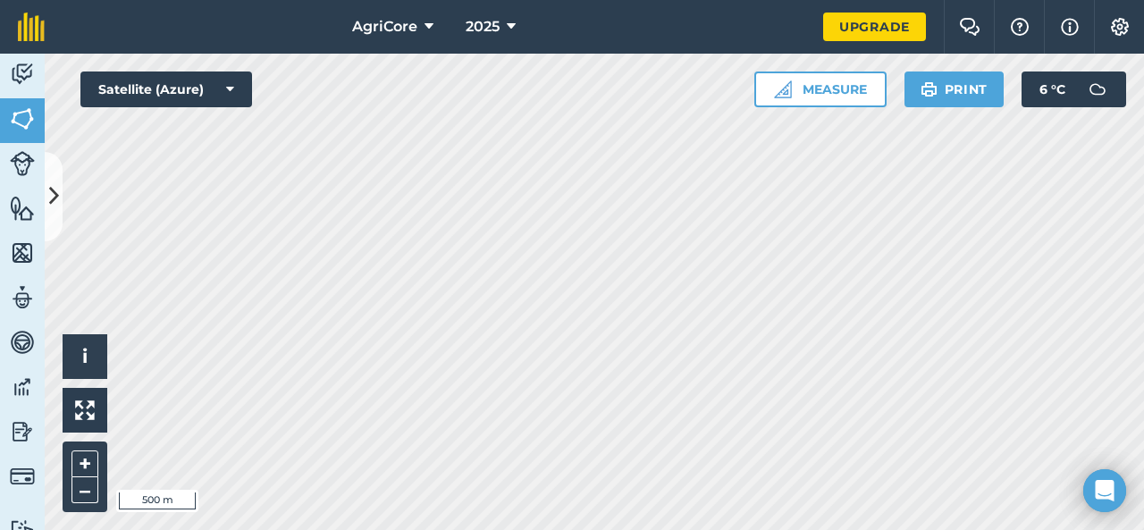
click at [400, 529] on html "AgriCore 2025 Upgrade Farm Chat Help Info Settings Map printing is not availabl…" at bounding box center [572, 265] width 1144 height 530
click at [390, 529] on html "AgriCore 2025 Upgrade Farm Chat Help Info Settings Map printing is not availabl…" at bounding box center [572, 265] width 1144 height 530
click at [308, 529] on html "AgriCore 2025 Upgrade Farm Chat Help Info Settings Map printing is not availabl…" at bounding box center [572, 265] width 1144 height 530
click at [566, 529] on html "AgriCore 2025 Upgrade Farm Chat Help Info Settings Map printing is not availabl…" at bounding box center [572, 265] width 1144 height 530
click at [755, 529] on html "AgriCore 2025 Upgrade Farm Chat Help Info Settings Map printing is not availabl…" at bounding box center [572, 265] width 1144 height 530
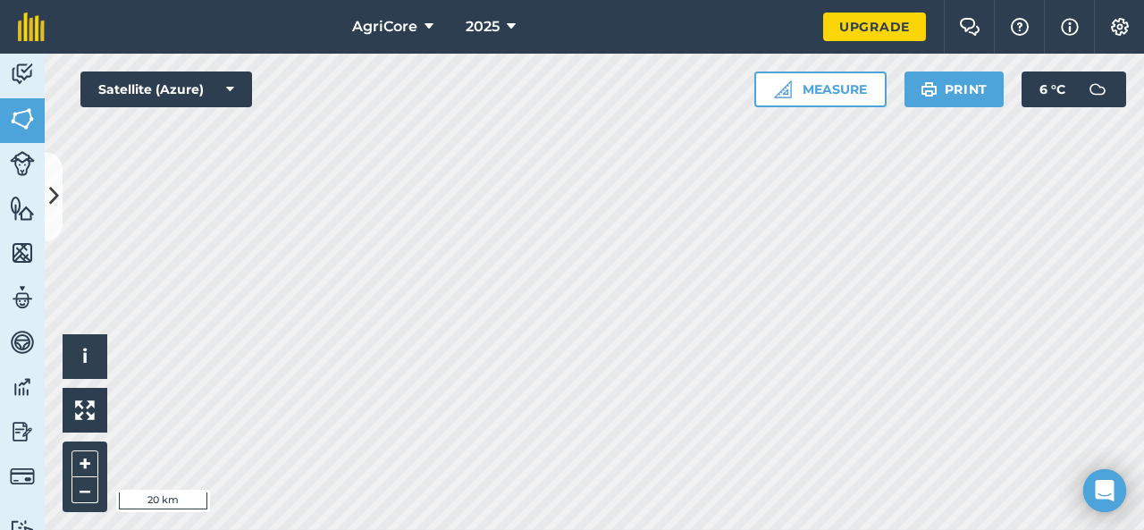
click at [447, 529] on html "AgriCore 2025 Upgrade Farm Chat Help Info Settings Map printing is not availabl…" at bounding box center [572, 265] width 1144 height 530
click at [642, 529] on html "AgriCore 2025 Upgrade Farm Chat Help Info Settings Map printing is not availabl…" at bounding box center [572, 265] width 1144 height 530
click at [173, 94] on button "Satellite (Azure)" at bounding box center [166, 90] width 172 height 36
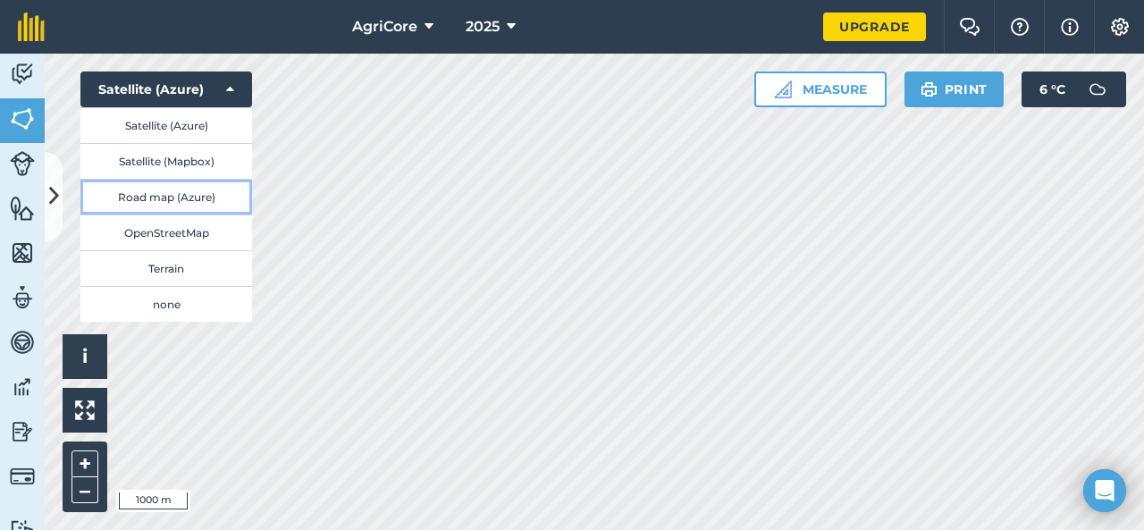
click at [182, 203] on button "Road map (Azure)" at bounding box center [166, 197] width 172 height 36
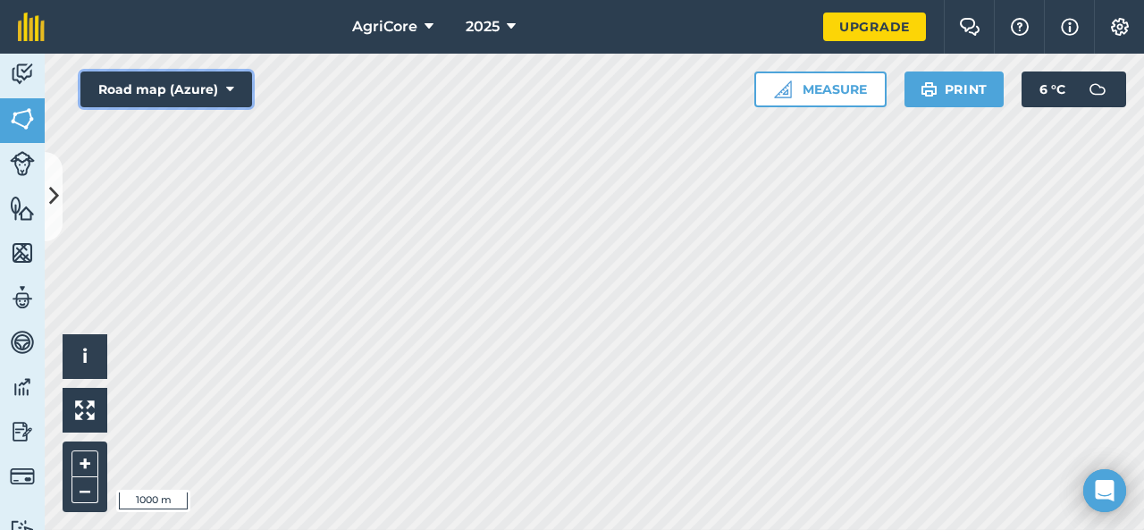
click at [194, 90] on button "Road map (Azure)" at bounding box center [166, 90] width 172 height 36
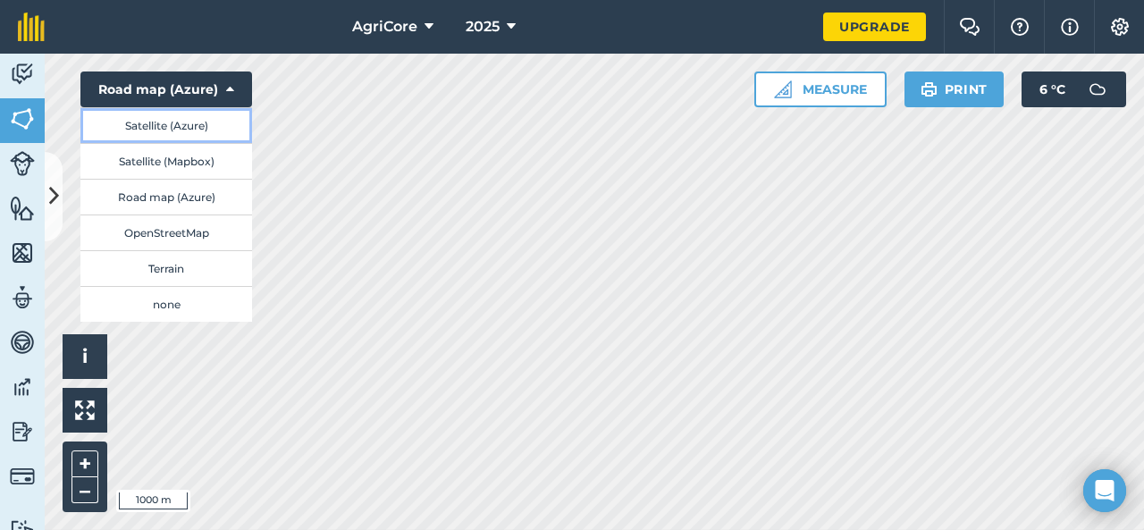
click at [163, 134] on button "Satellite (Azure)" at bounding box center [166, 125] width 172 height 36
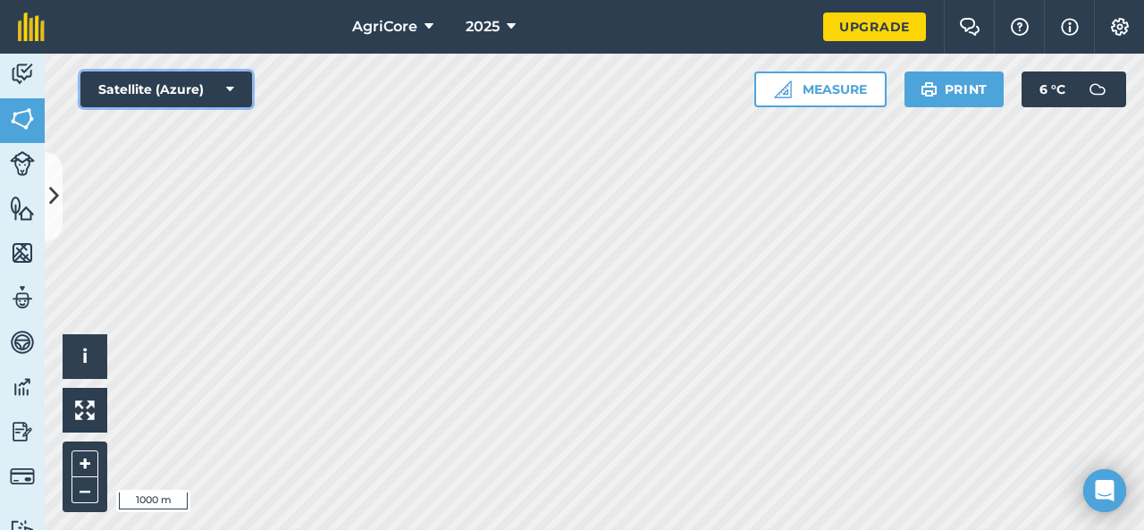
click at [156, 89] on button "Satellite (Azure)" at bounding box center [166, 90] width 172 height 36
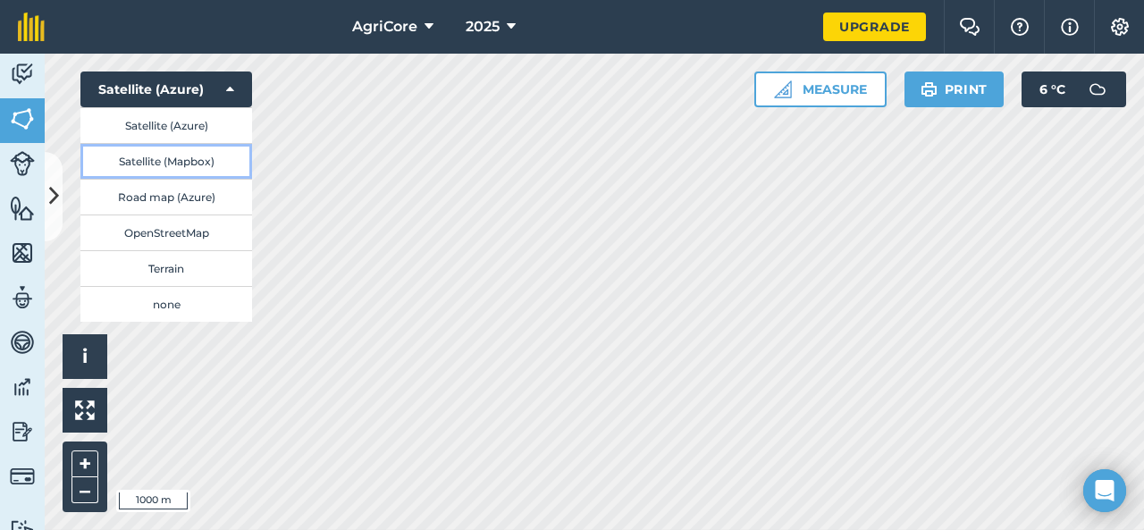
click at [179, 162] on button "Satellite (Mapbox)" at bounding box center [166, 161] width 172 height 36
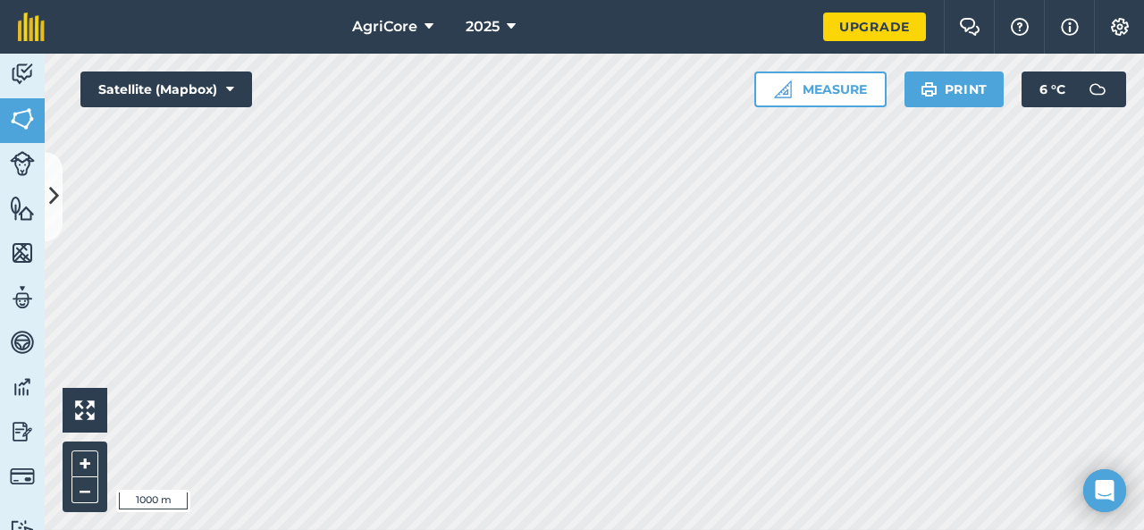
click at [114, 3] on div "AgriCore 2025 Upgrade Farm Chat Help Info Settings Map printing is not availabl…" at bounding box center [572, 265] width 1144 height 530
click at [118, 75] on div "Hello i 1000 m + – Satellite (Mapbox) Measure Print 6 ° C" at bounding box center [595, 292] width 1100 height 477
click at [50, 38] on div "AgriCore 2025 Upgrade Farm Chat Help Info Settings Map printing is not availabl…" at bounding box center [572, 265] width 1144 height 530
click at [678, 0] on html "AgriCore 2025 Upgrade Farm Chat Help Info Settings Map printing is not availabl…" at bounding box center [572, 265] width 1144 height 530
click at [20, 120] on img at bounding box center [22, 118] width 25 height 27
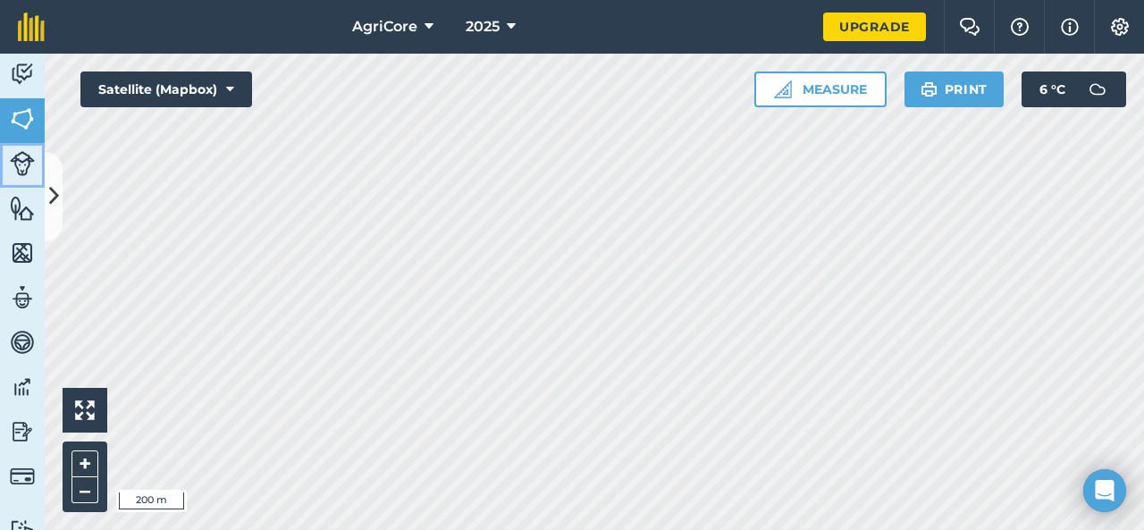
click at [20, 169] on img at bounding box center [22, 163] width 25 height 25
click at [6, 122] on link "Fields" at bounding box center [22, 120] width 45 height 45
click at [52, 202] on icon at bounding box center [54, 196] width 10 height 31
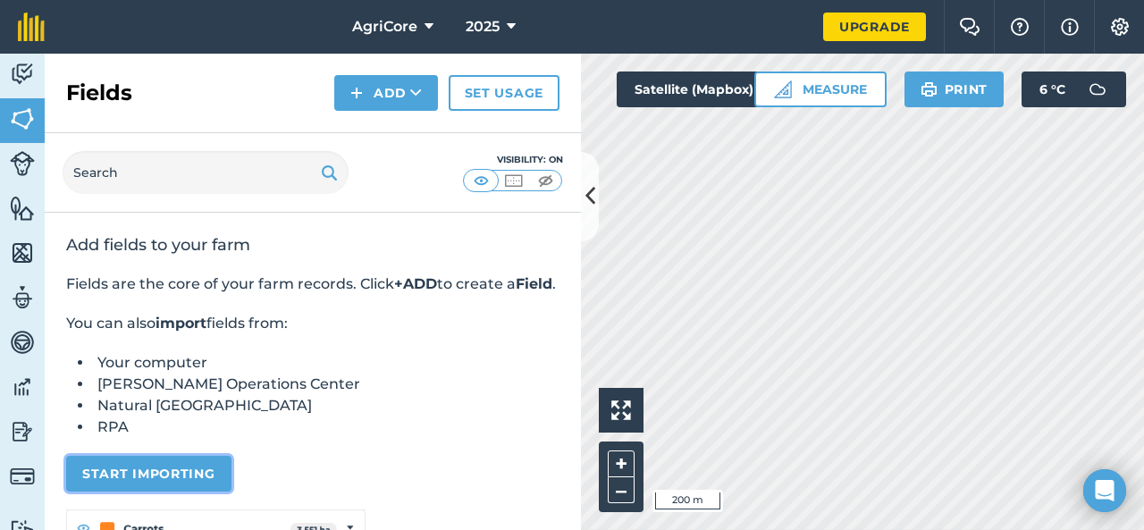
click at [190, 488] on button "Start importing" at bounding box center [148, 474] width 165 height 36
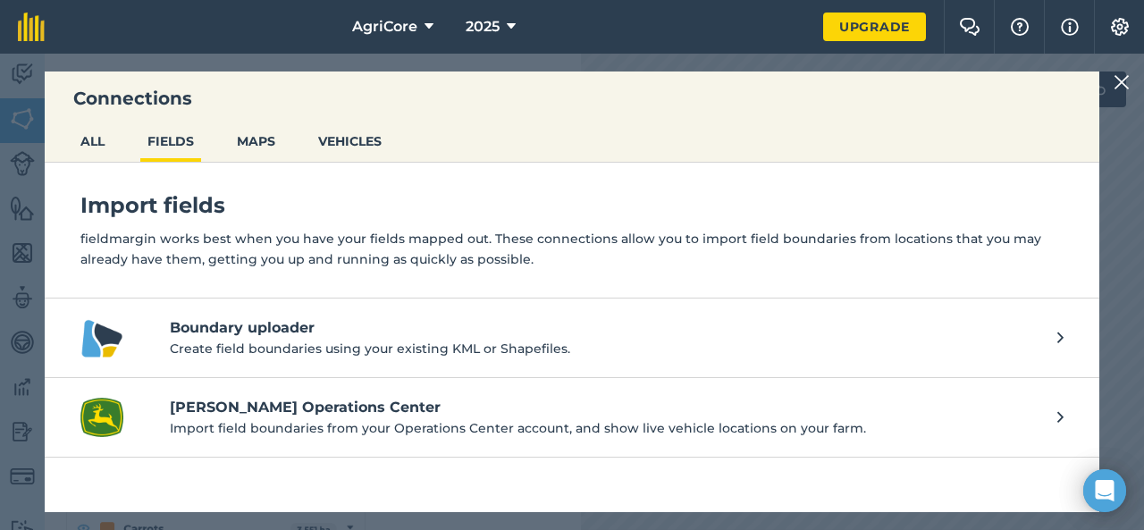
click at [334, 346] on p "Create field boundaries using your existing KML or Shapefiles." at bounding box center [605, 349] width 870 height 20
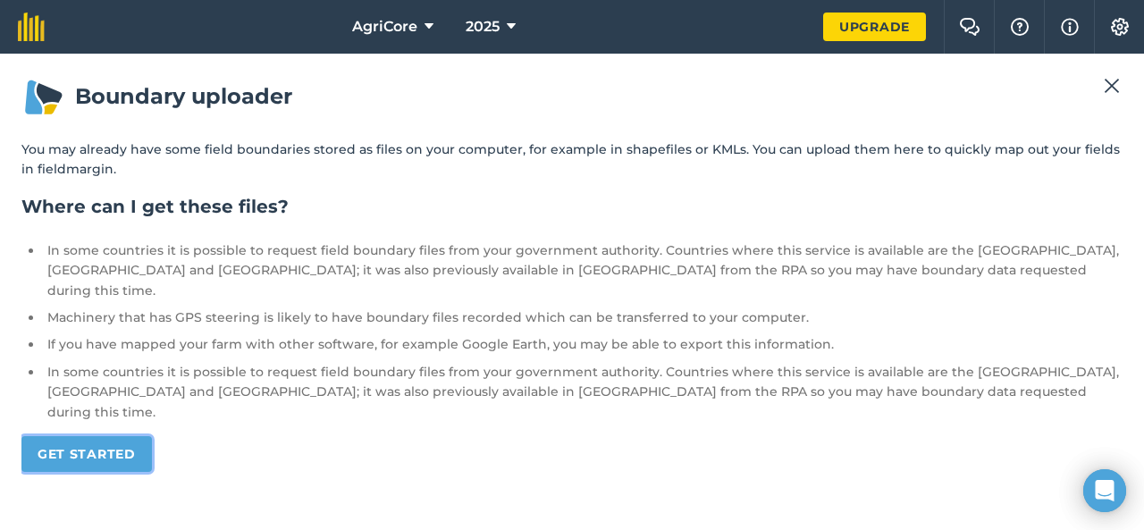
click at [141, 436] on link "Get started" at bounding box center [86, 454] width 131 height 36
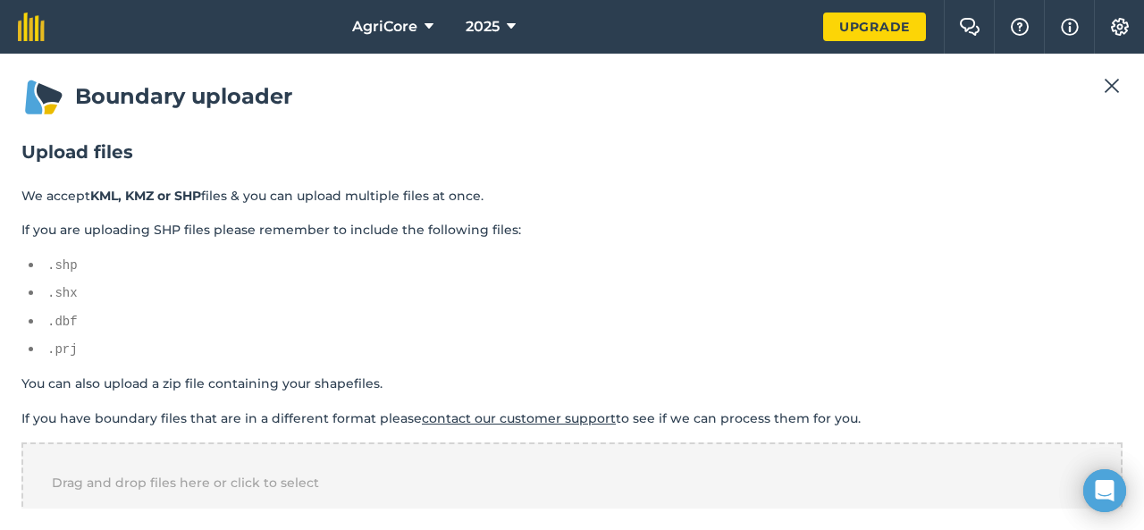
click at [1109, 80] on img at bounding box center [1112, 85] width 16 height 21
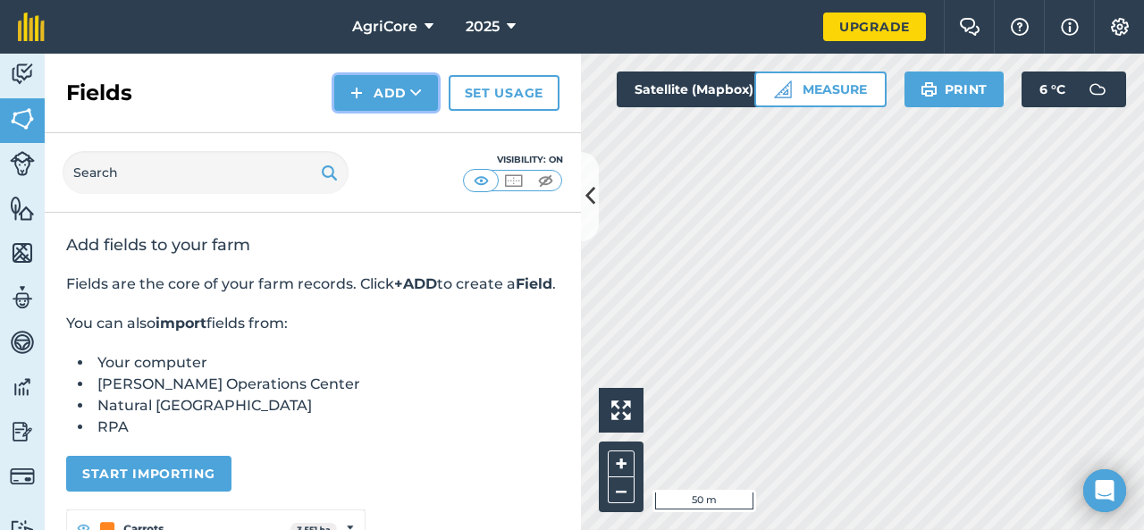
click at [390, 83] on button "Add" at bounding box center [386, 93] width 104 height 36
click at [391, 127] on link "Draw" at bounding box center [386, 133] width 98 height 39
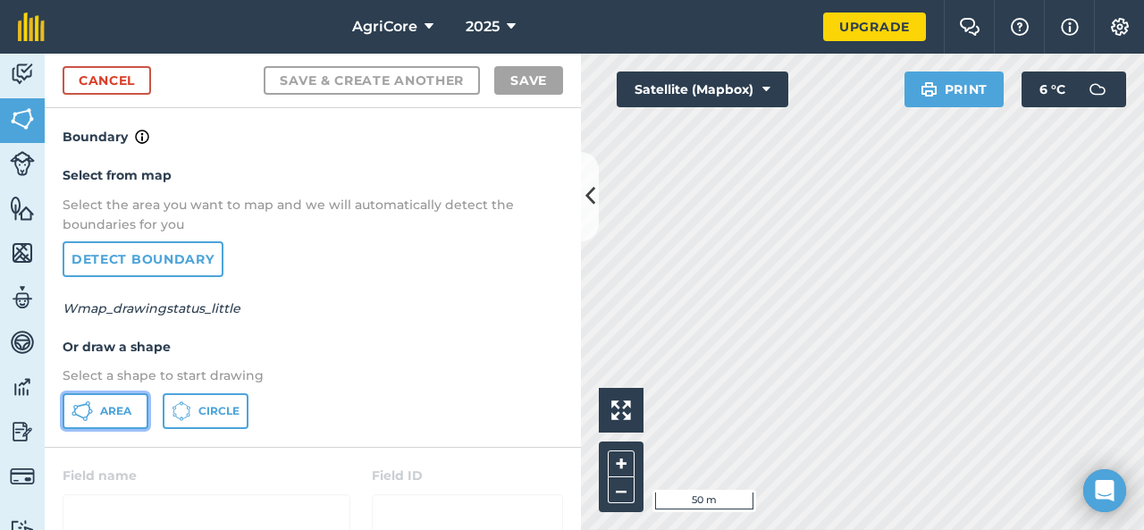
click at [110, 416] on span "Area" at bounding box center [115, 411] width 31 height 14
click at [595, 203] on icon at bounding box center [591, 196] width 10 height 31
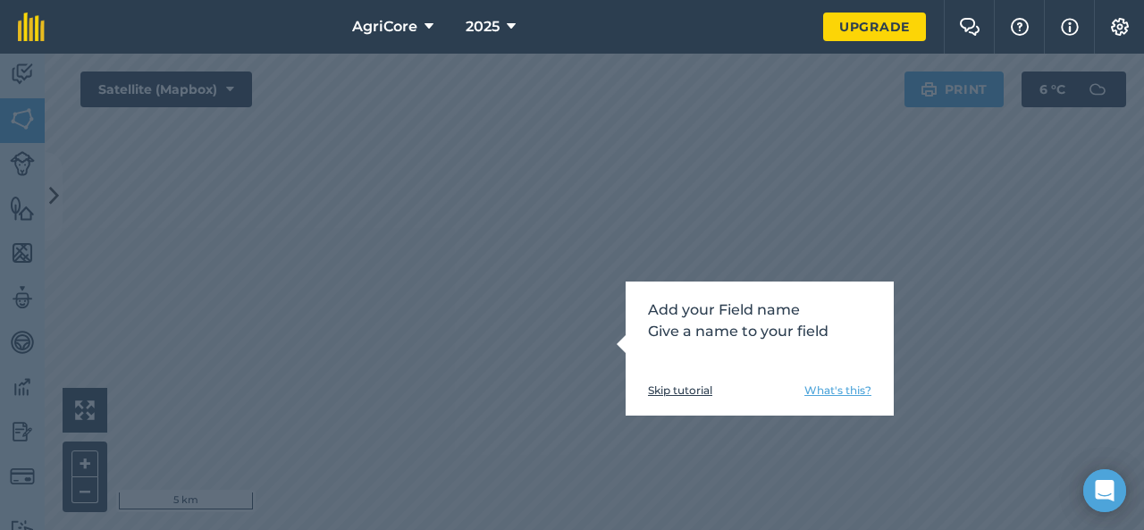
drag, startPoint x: 422, startPoint y: 312, endPoint x: 706, endPoint y: 390, distance: 294.8
click at [706, 390] on link "Skip tutorial" at bounding box center [680, 391] width 64 height 14
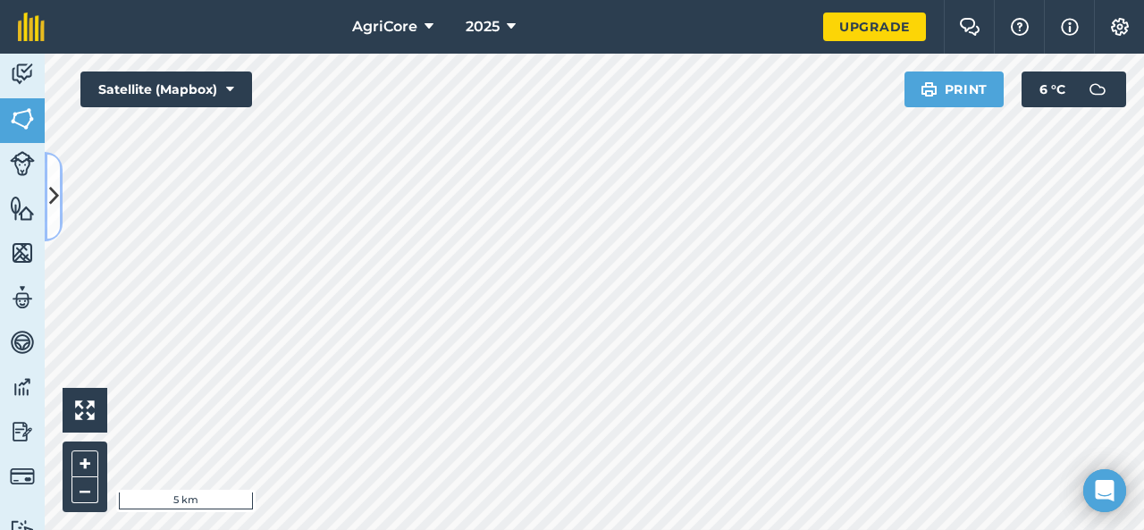
click at [59, 192] on button at bounding box center [54, 196] width 18 height 89
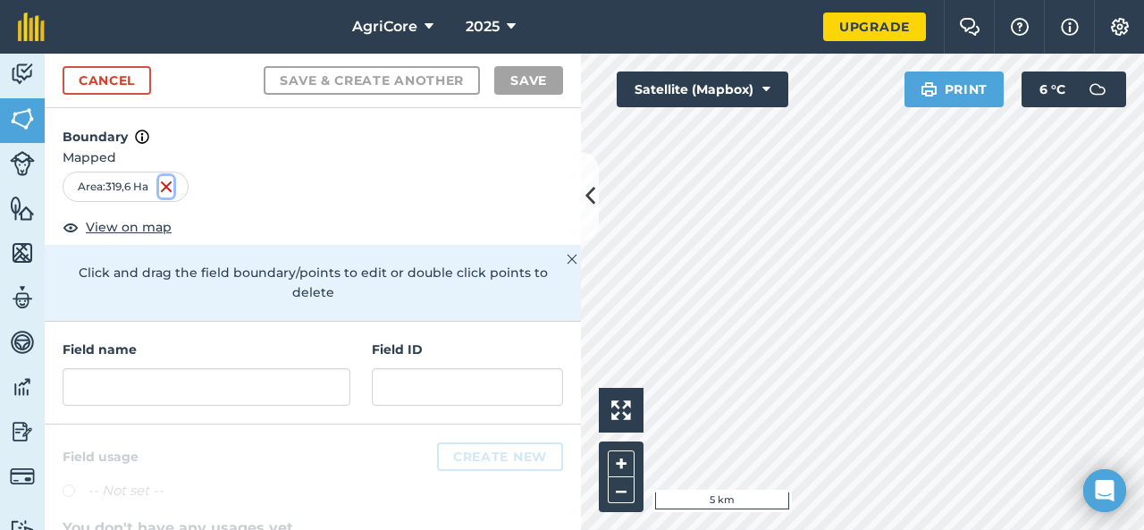
click at [173, 186] on img at bounding box center [166, 186] width 14 height 21
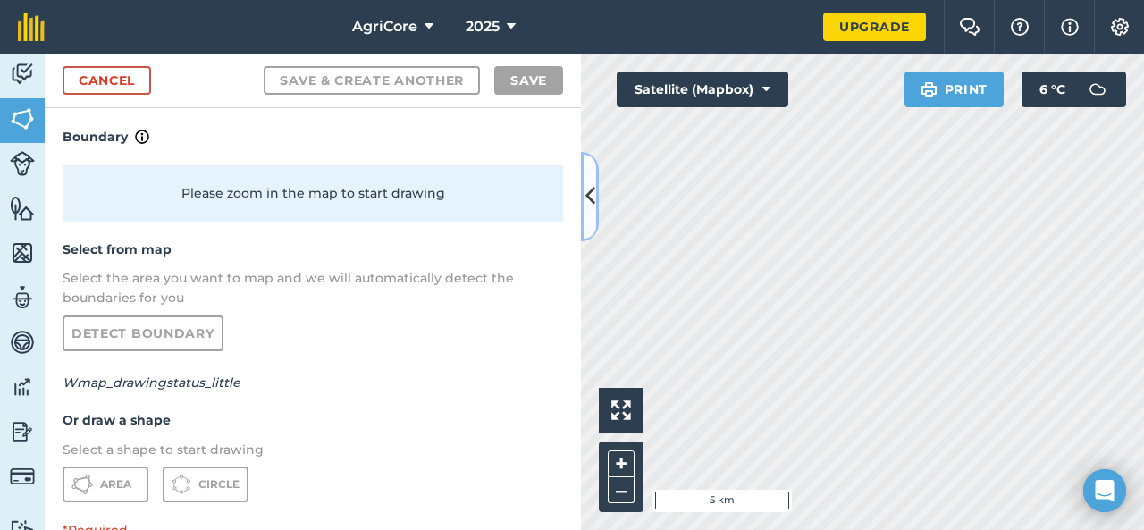
click at [587, 185] on icon at bounding box center [591, 196] width 10 height 31
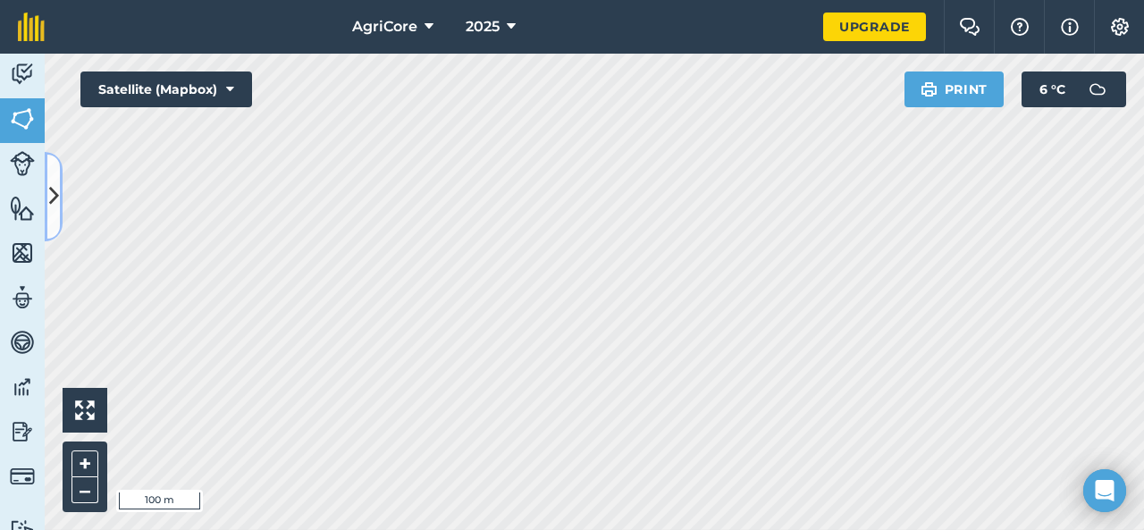
click at [60, 182] on button at bounding box center [54, 196] width 18 height 89
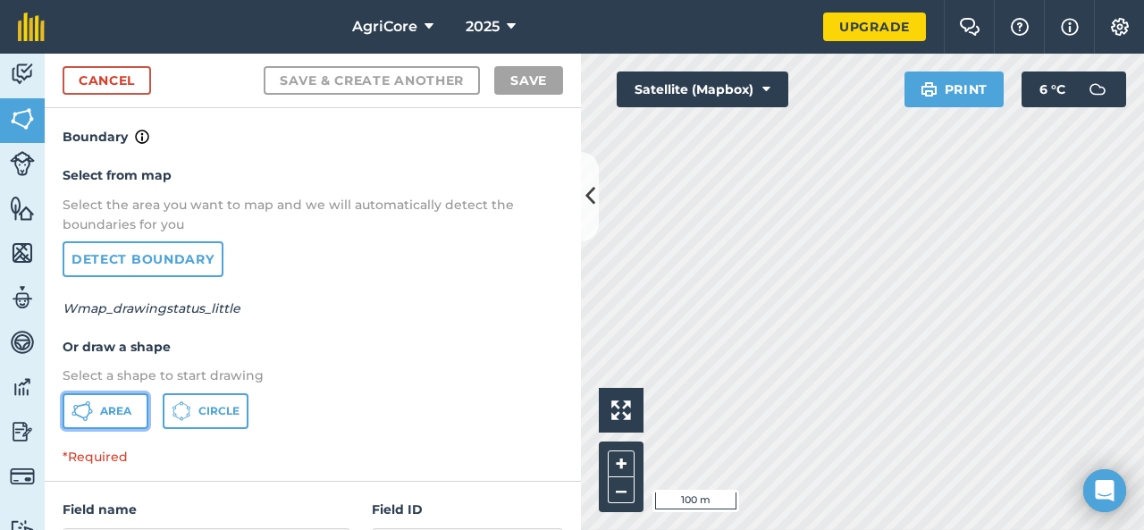
click at [123, 404] on span "Area" at bounding box center [115, 411] width 31 height 14
click at [586, 198] on icon at bounding box center [591, 196] width 10 height 31
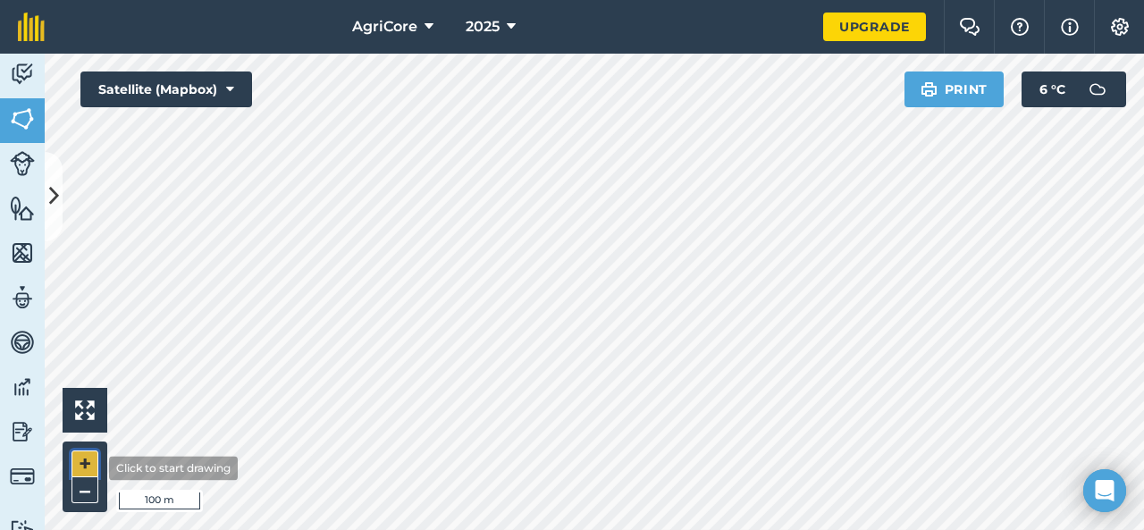
click at [96, 468] on button "+" at bounding box center [85, 464] width 27 height 27
